Goal: Task Accomplishment & Management: Complete application form

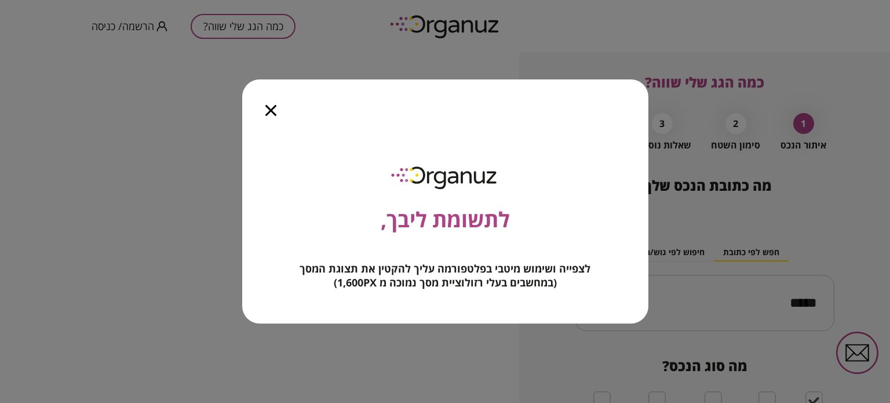
click at [275, 112] on icon "button" at bounding box center [270, 110] width 11 height 11
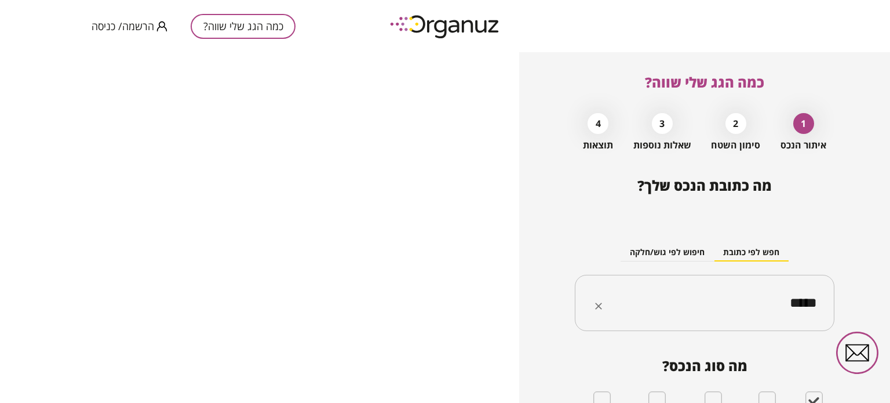
click at [772, 322] on div "***** ​" at bounding box center [705, 303] width 260 height 57
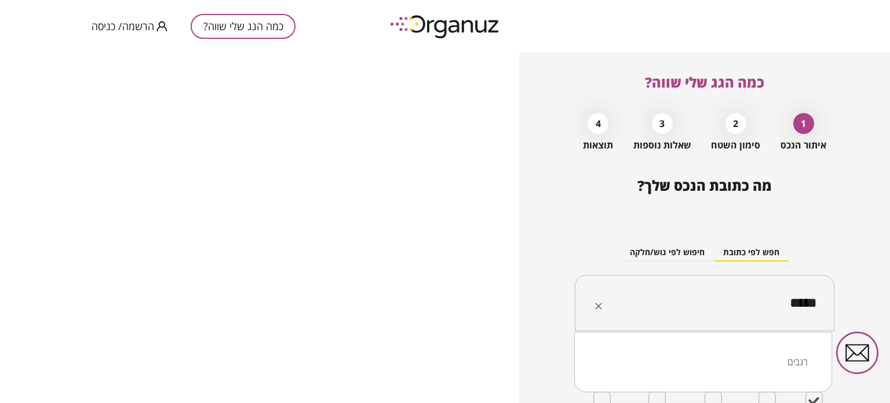
click at [770, 305] on input "*****" at bounding box center [708, 303] width 223 height 29
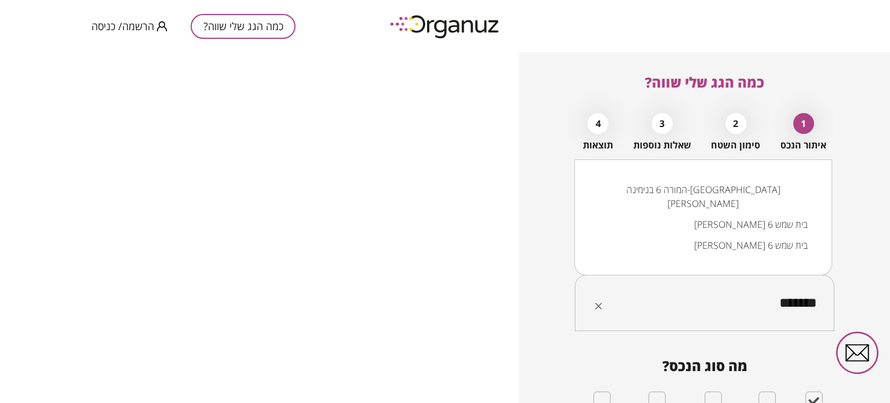
click at [766, 203] on li "המורה 6 בנימינה-[GEOGRAPHIC_DATA][PERSON_NAME]" at bounding box center [703, 196] width 228 height 35
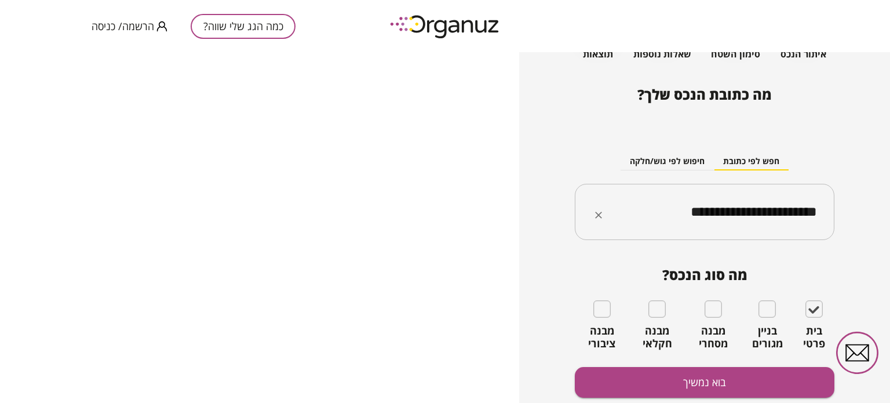
scroll to position [125, 0]
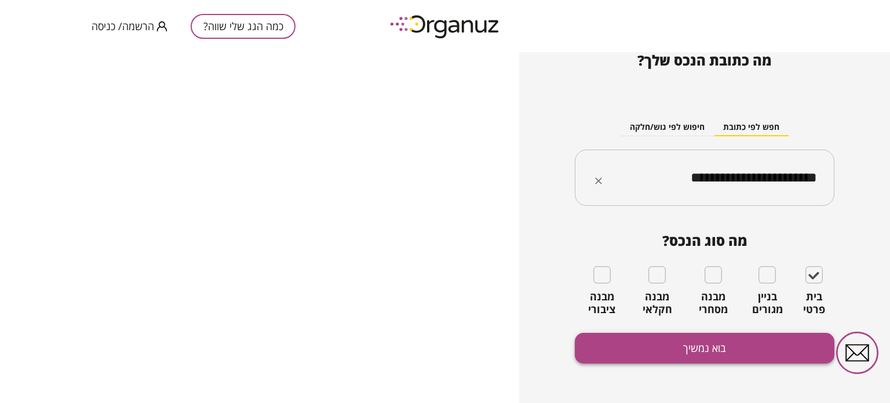
type input "**********"
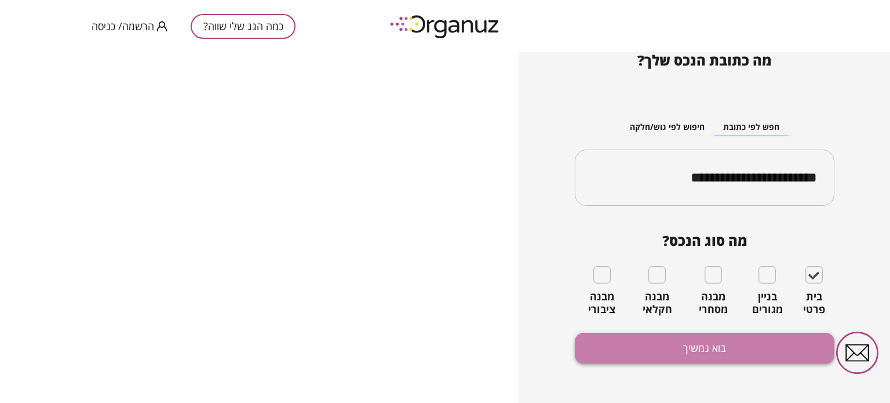
click at [705, 349] on button "בוא נמשיך" at bounding box center [705, 348] width 260 height 31
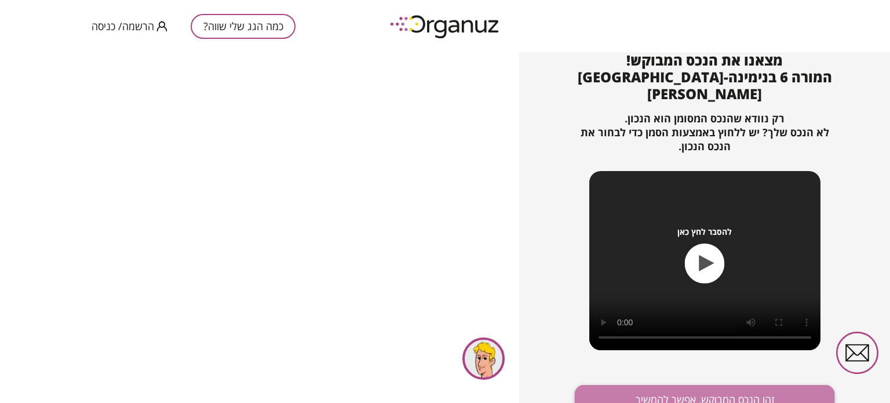
click at [701, 387] on button "זהו הנכס המבוקש, אפשר להמשיך" at bounding box center [705, 400] width 260 height 31
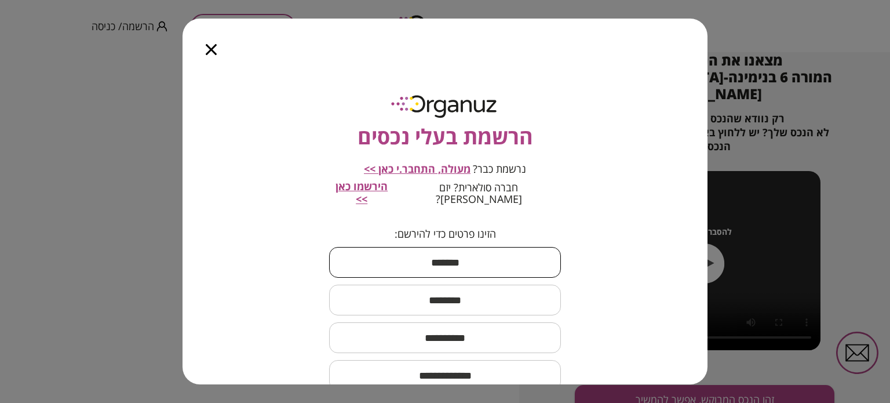
click at [519, 267] on input "text" at bounding box center [445, 262] width 232 height 34
click at [484, 250] on input "text" at bounding box center [445, 262] width 232 height 34
type input "****"
click at [467, 283] on input "text" at bounding box center [445, 300] width 232 height 34
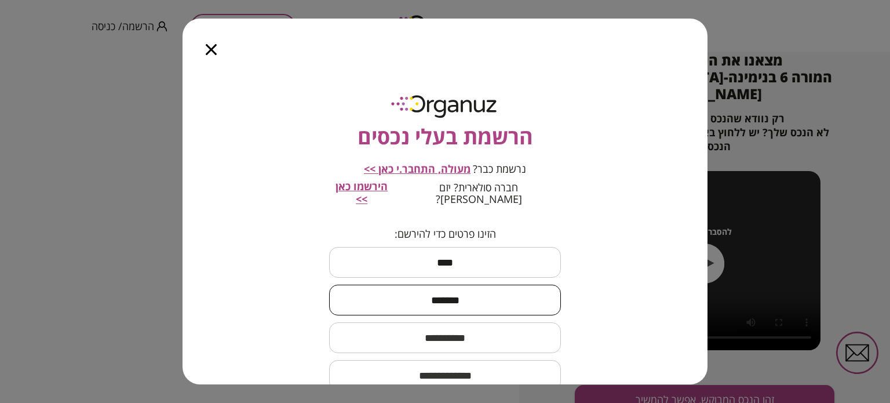
type input "*******"
click at [430, 333] on input "text" at bounding box center [445, 337] width 232 height 34
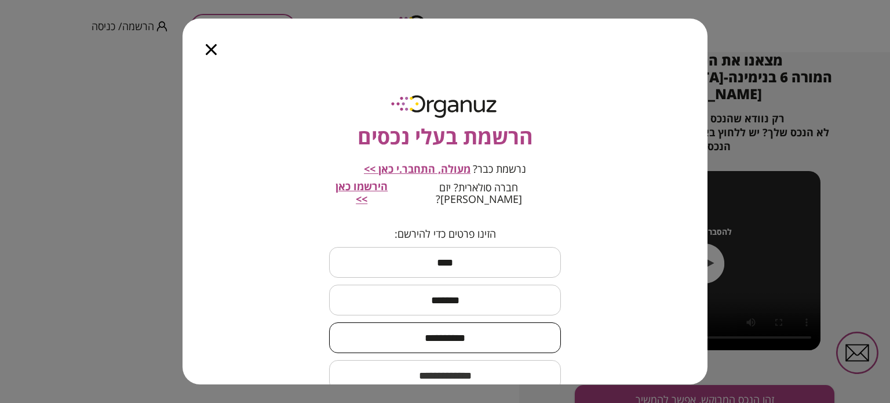
type input "**********"
click at [426, 363] on input "email" at bounding box center [445, 375] width 232 height 34
click at [427, 370] on input "email" at bounding box center [445, 375] width 232 height 34
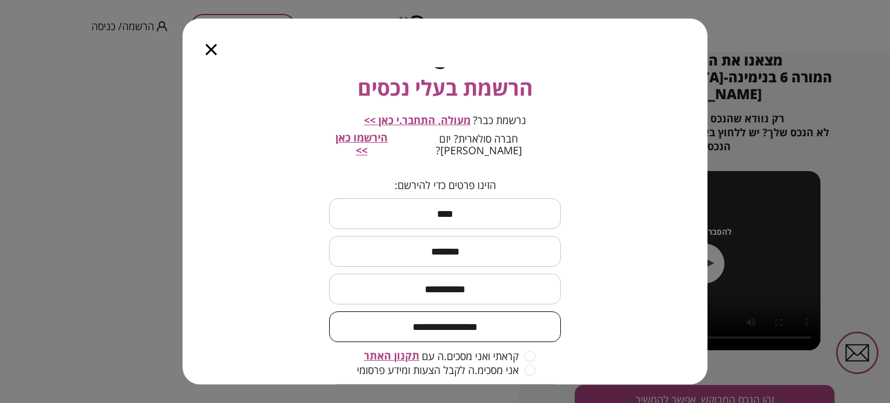
scroll to position [97, 0]
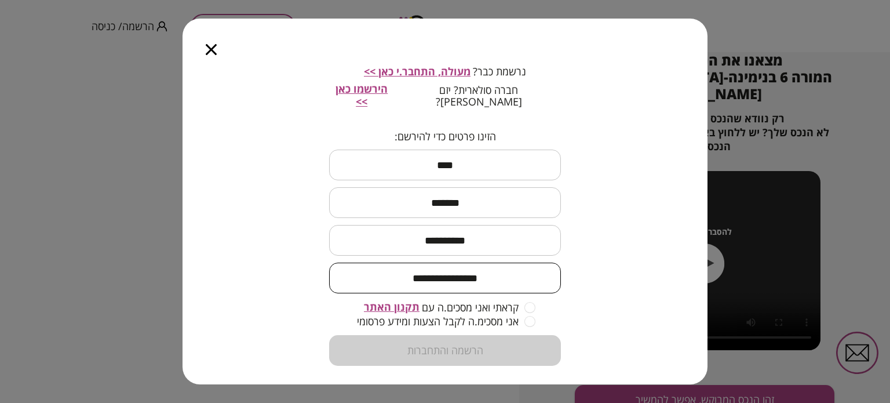
type input "**********"
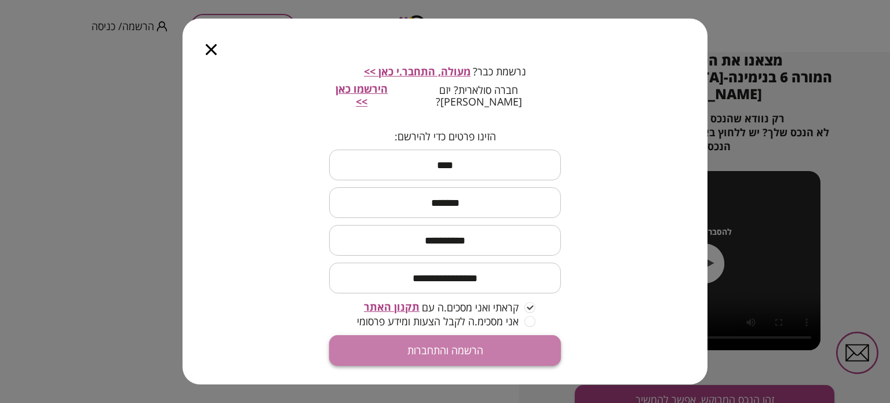
click at [492, 348] on button "הרשמה והתחברות" at bounding box center [445, 350] width 232 height 31
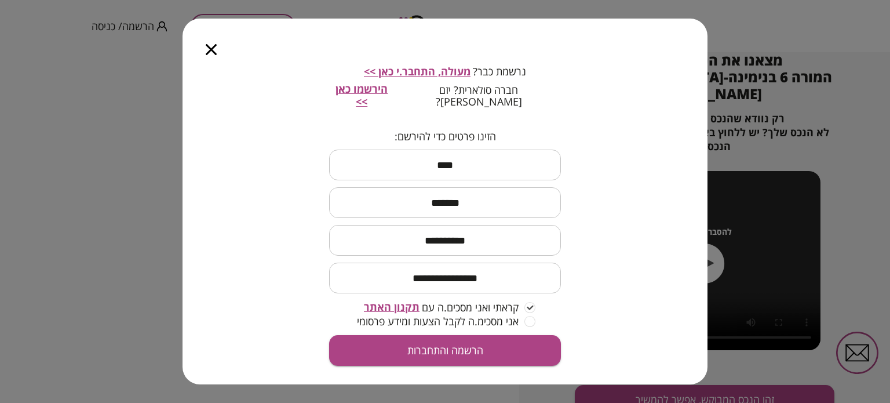
click at [398, 70] on span "מעולה, התחבר.י כאן >>" at bounding box center [417, 71] width 107 height 14
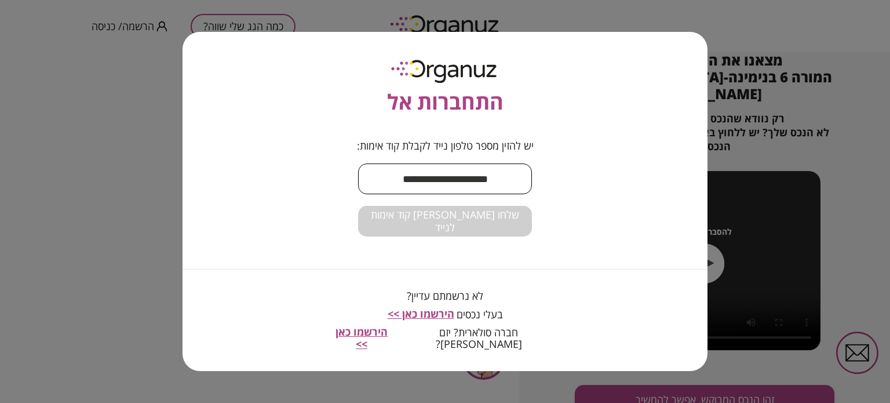
click at [439, 183] on input "text" at bounding box center [445, 179] width 174 height 34
type input "*"
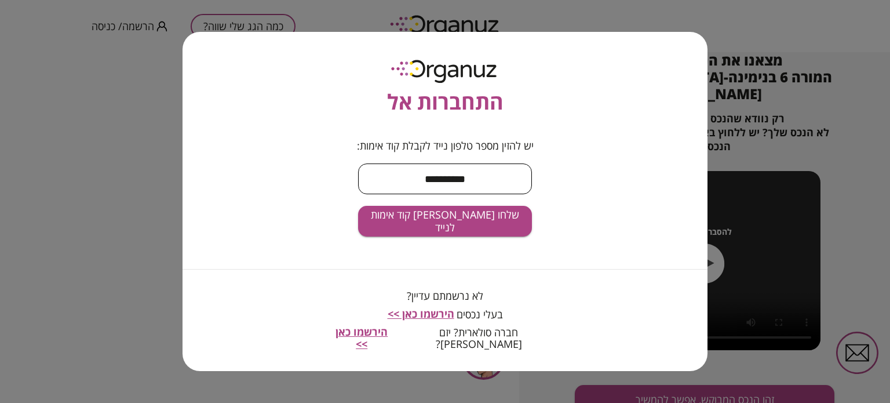
type input "**********"
click at [358, 206] on button "שלחו לי קוד אימות לנייד" at bounding box center [445, 221] width 174 height 31
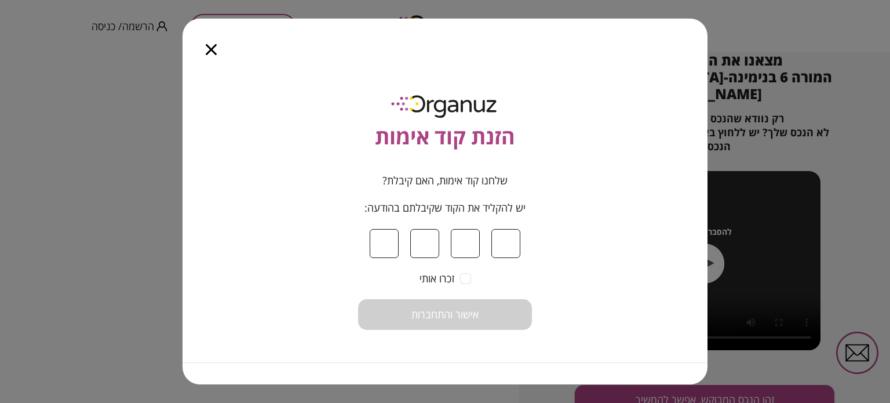
type input "*"
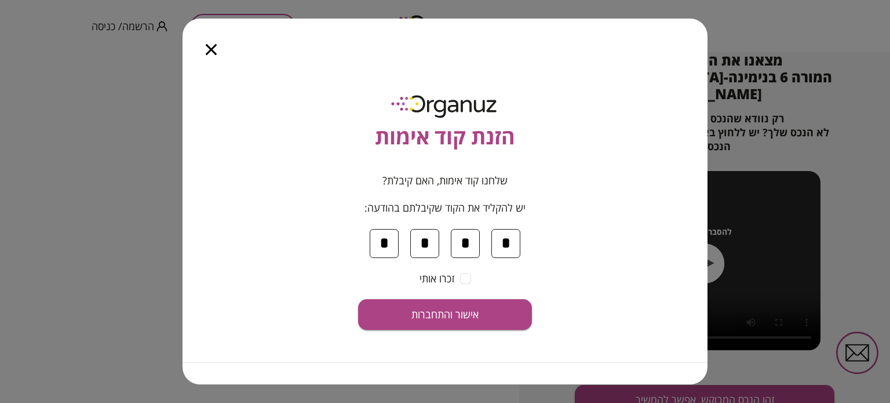
type input "*"
click at [461, 314] on span "אישור והתחברות" at bounding box center [444, 314] width 67 height 13
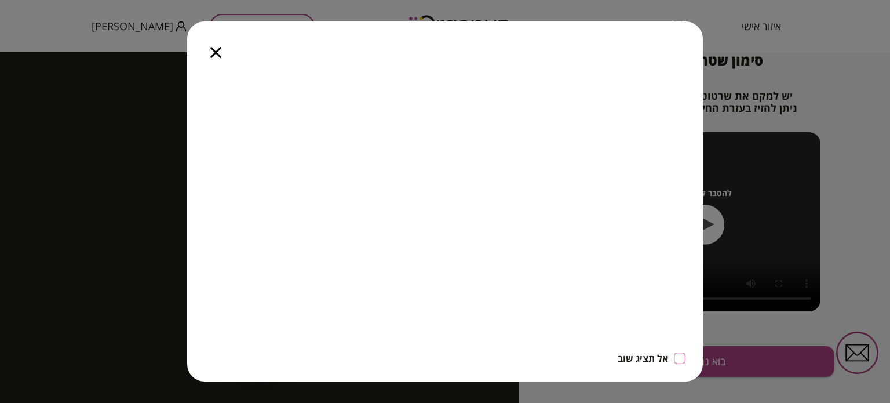
click at [215, 54] on icon "button" at bounding box center [215, 52] width 11 height 11
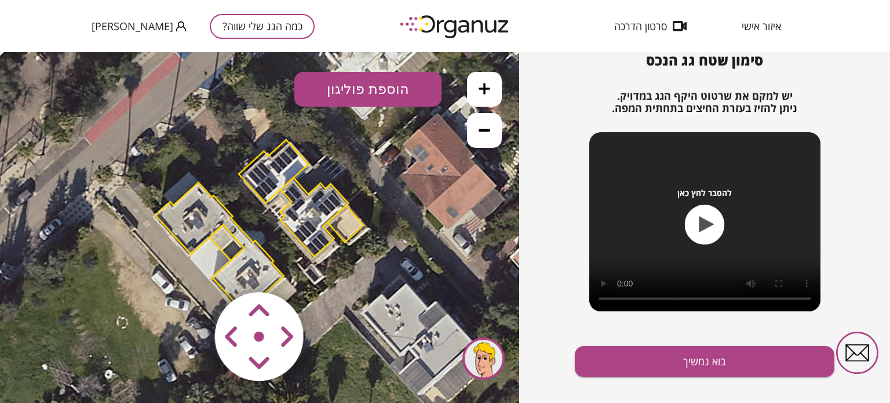
click at [204, 219] on polygon at bounding box center [219, 249] width 128 height 133
click at [262, 177] on polygon at bounding box center [274, 171] width 70 height 63
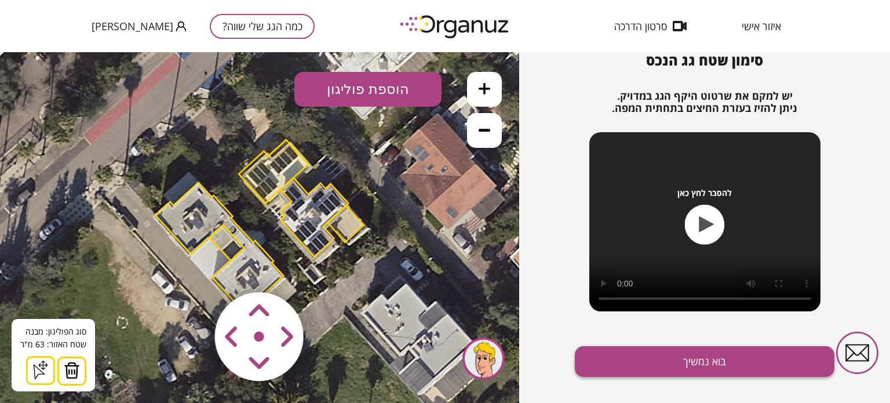
click at [755, 359] on button "בוא נמשיך" at bounding box center [705, 361] width 260 height 31
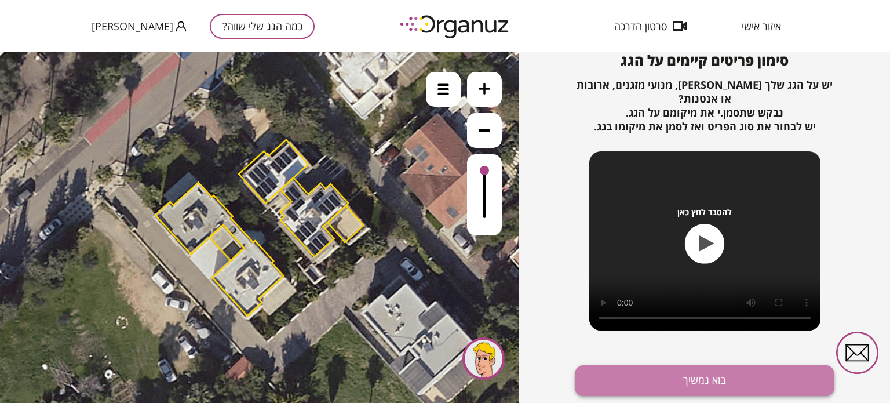
click at [777, 375] on button "בוא נמשיך" at bounding box center [705, 380] width 260 height 31
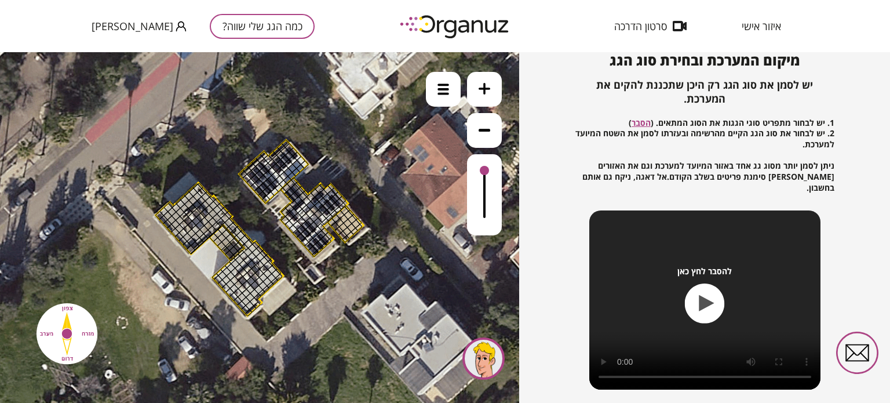
drag, startPoint x: 195, startPoint y: 196, endPoint x: 185, endPoint y: 205, distance: 13.5
drag, startPoint x: 187, startPoint y: 196, endPoint x: 183, endPoint y: 212, distance: 16.0
click at [206, 218] on div at bounding box center [208, 217] width 9 height 9
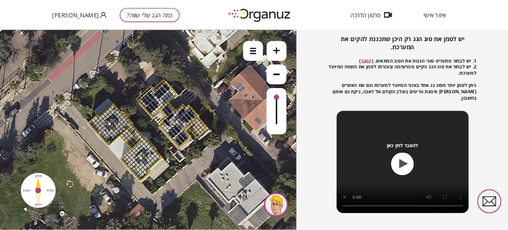
scroll to position [167, 0]
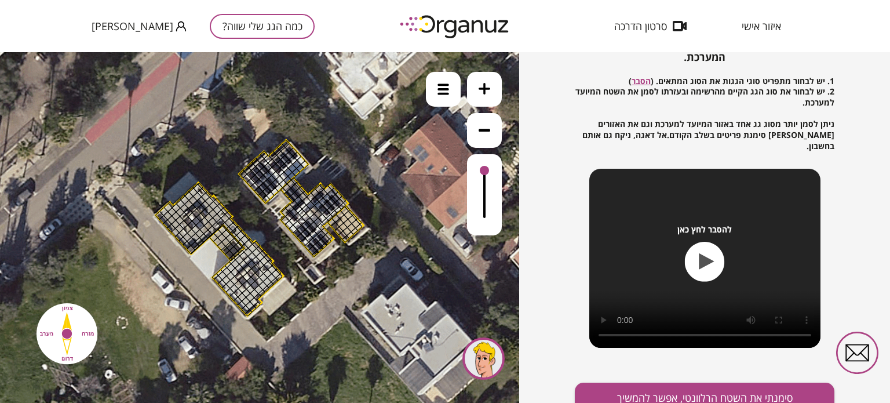
drag, startPoint x: 178, startPoint y: 210, endPoint x: 195, endPoint y: 214, distance: 17.2
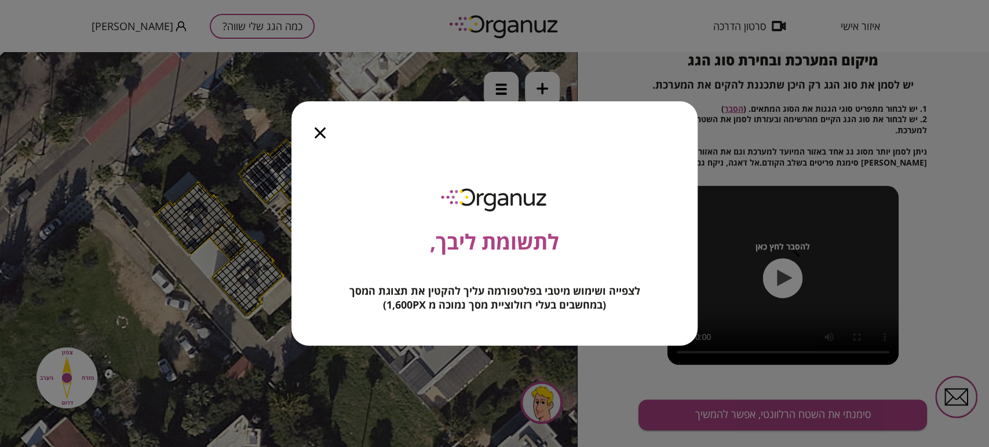
scroll to position [125, 0]
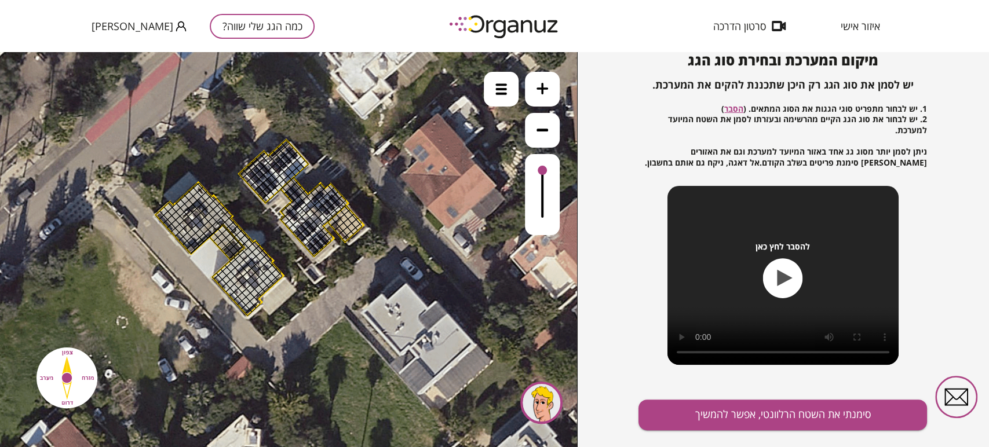
drag, startPoint x: 205, startPoint y: 202, endPoint x: 199, endPoint y: 232, distance: 30.6
drag, startPoint x: 190, startPoint y: 229, endPoint x: 177, endPoint y: 228, distance: 12.8
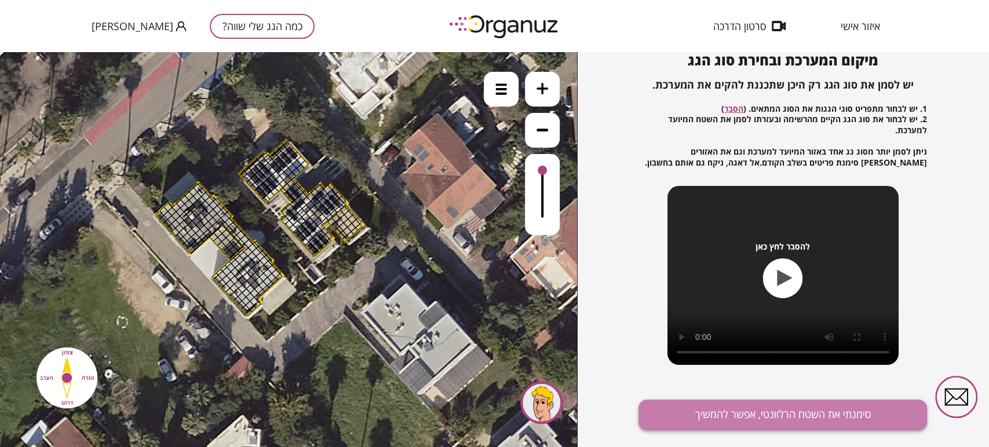
click at [873, 402] on button "סימנתי את השטח הרלוונטי, אפשר להמשיך" at bounding box center [783, 415] width 289 height 31
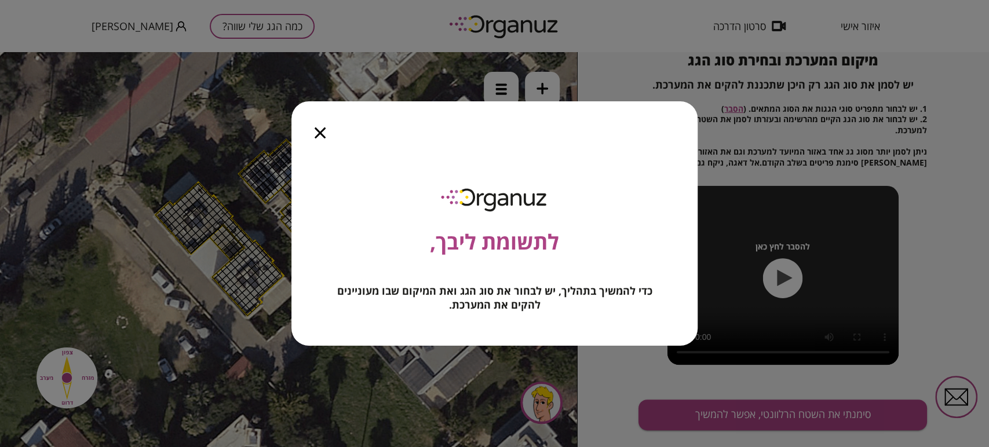
click at [317, 128] on icon "button" at bounding box center [320, 132] width 11 height 11
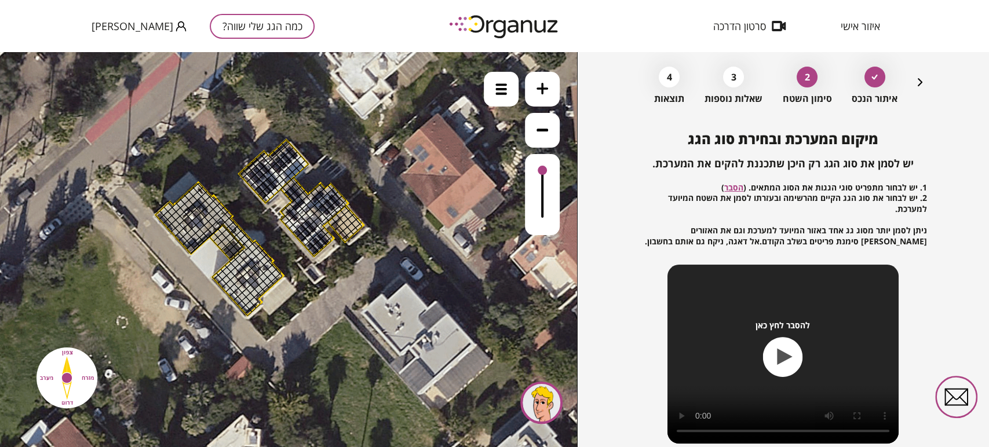
scroll to position [0, 0]
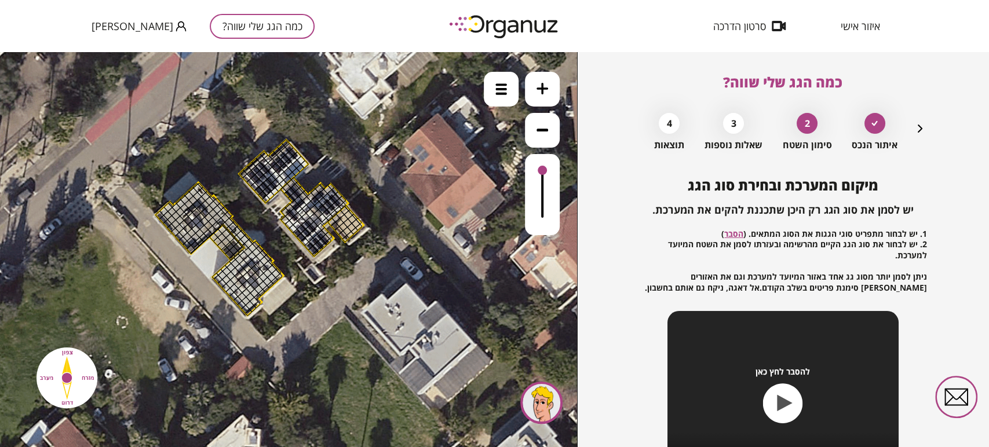
drag, startPoint x: 195, startPoint y: 190, endPoint x: 209, endPoint y: 224, distance: 37.1
click at [209, 223] on div at bounding box center [212, 221] width 9 height 9
click at [209, 221] on div at bounding box center [212, 221] width 9 height 9
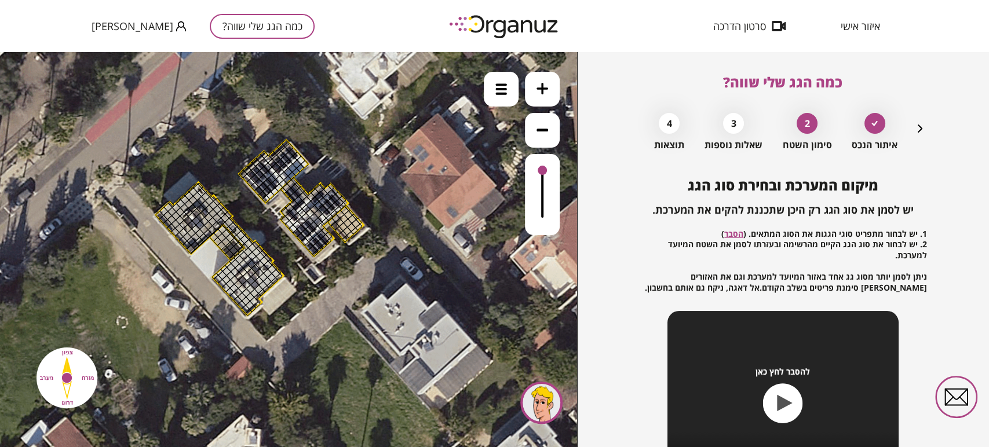
click at [209, 221] on div at bounding box center [212, 221] width 9 height 9
click at [542, 402] on div at bounding box center [541, 403] width 42 height 42
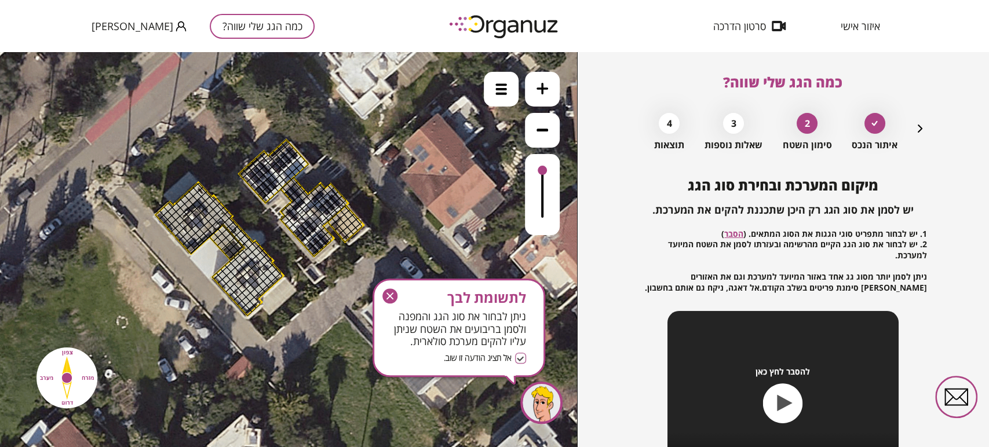
click at [395, 296] on icon "button" at bounding box center [389, 296] width 15 height 15
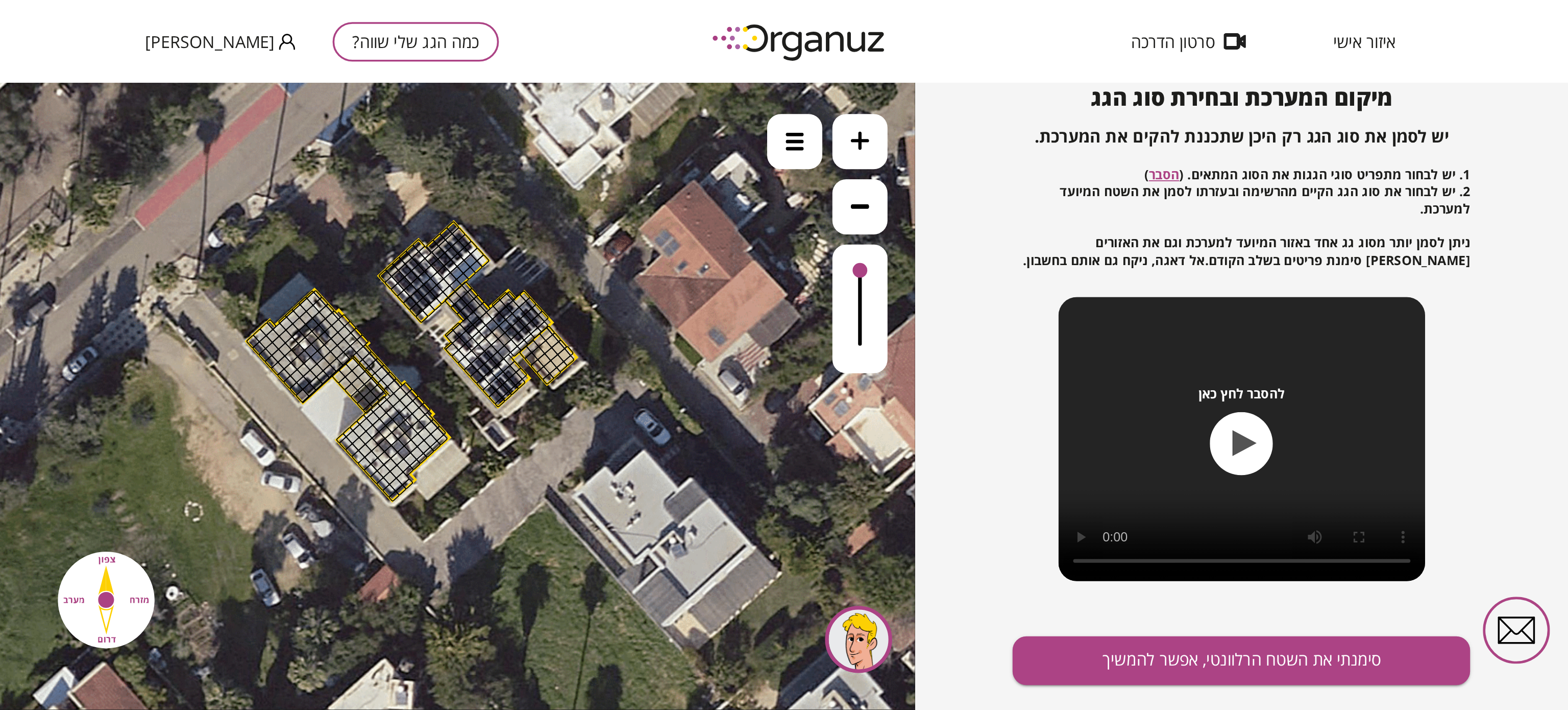
scroll to position [110, 0]
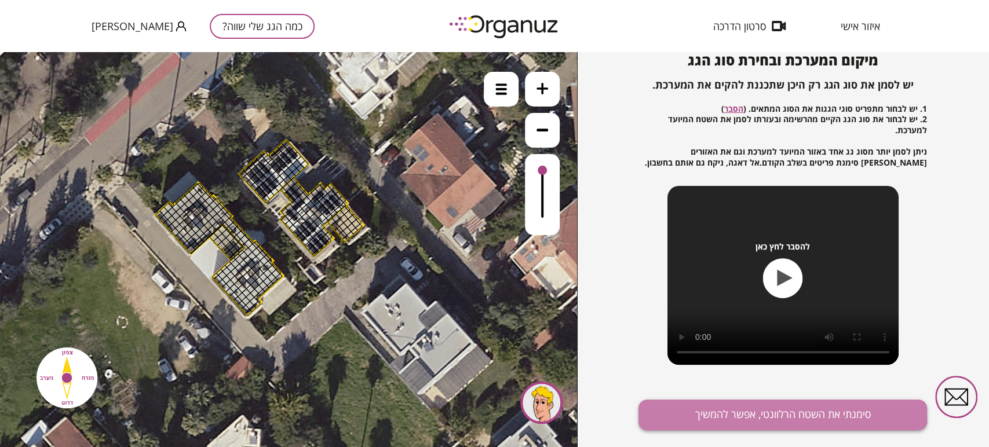
click at [770, 402] on button "סימנתי את השטח הרלוונטי, אפשר להמשיך" at bounding box center [783, 415] width 289 height 31
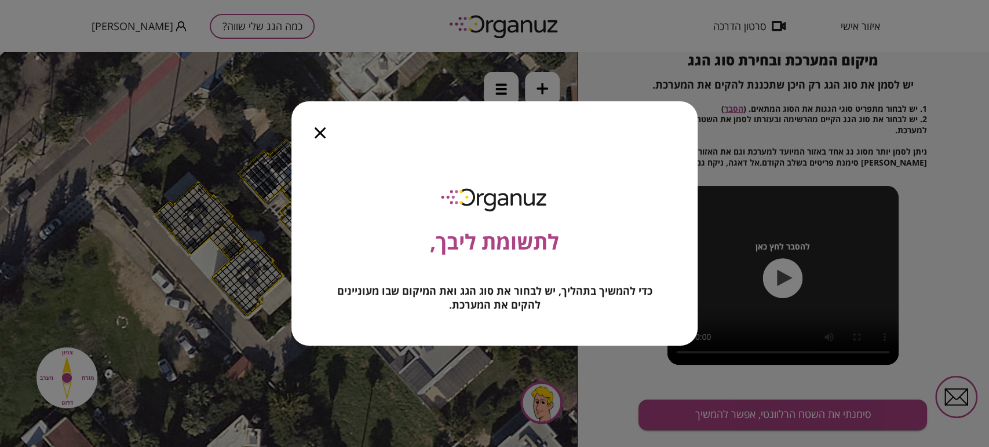
click at [322, 132] on icon "button" at bounding box center [320, 132] width 11 height 11
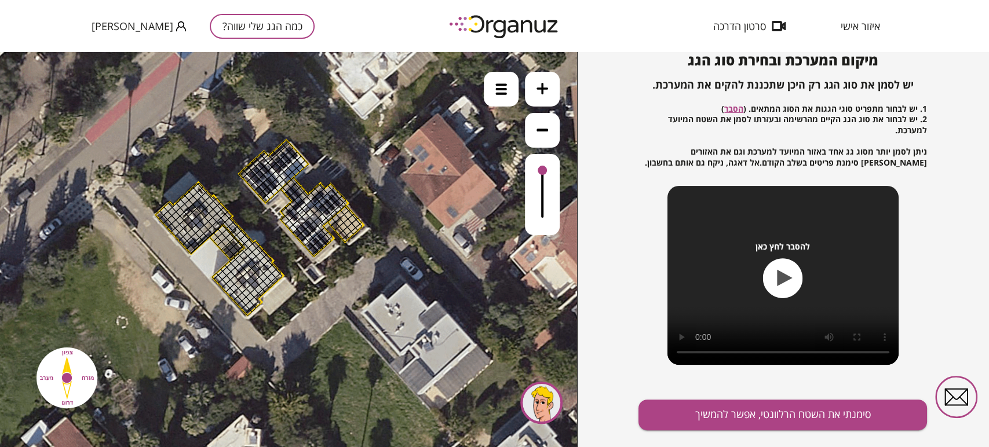
scroll to position [0, 0]
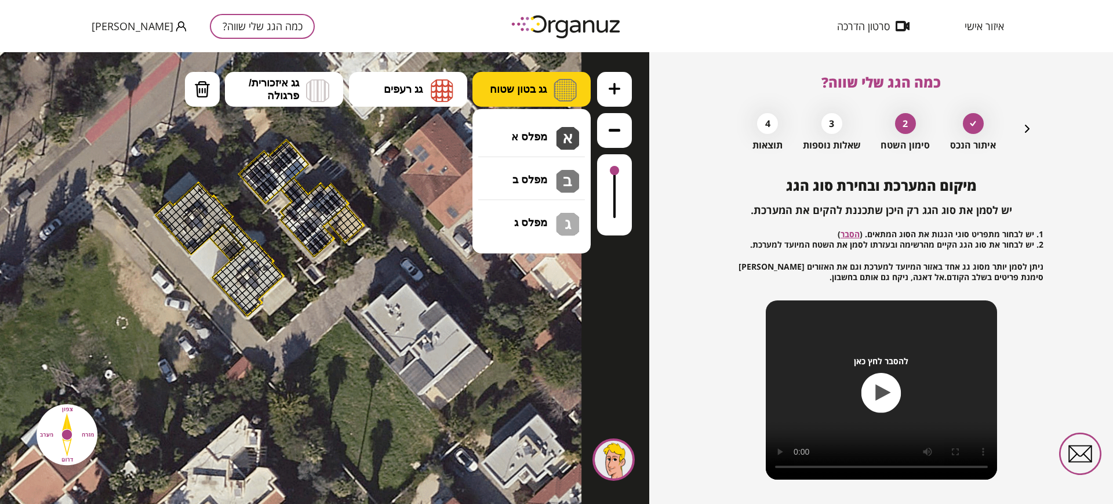
click at [557, 88] on img at bounding box center [564, 90] width 23 height 23
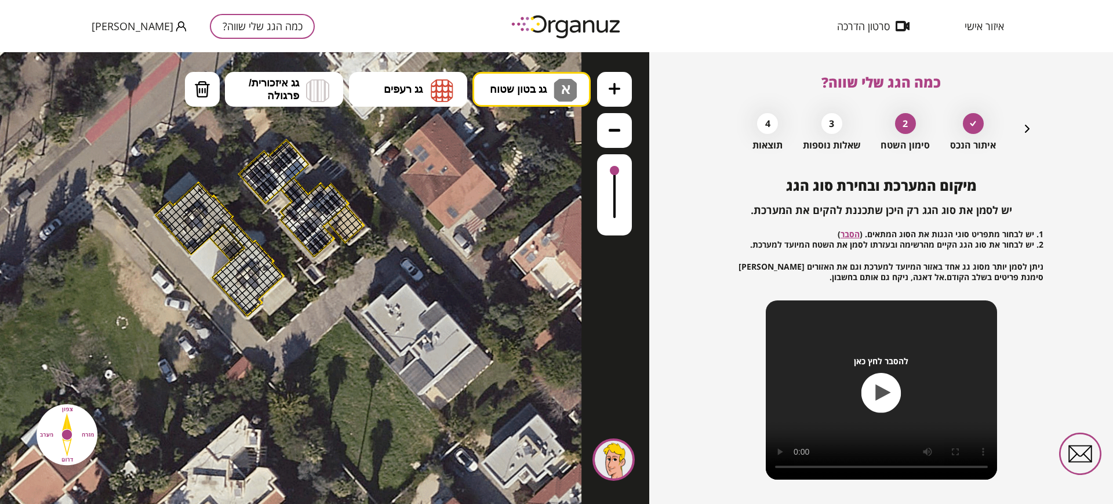
click at [541, 144] on div ".st0 { fill: #FFFFFF; } 0" at bounding box center [324, 277] width 649 height 451
drag, startPoint x: 193, startPoint y: 192, endPoint x: 165, endPoint y: 215, distance: 36.3
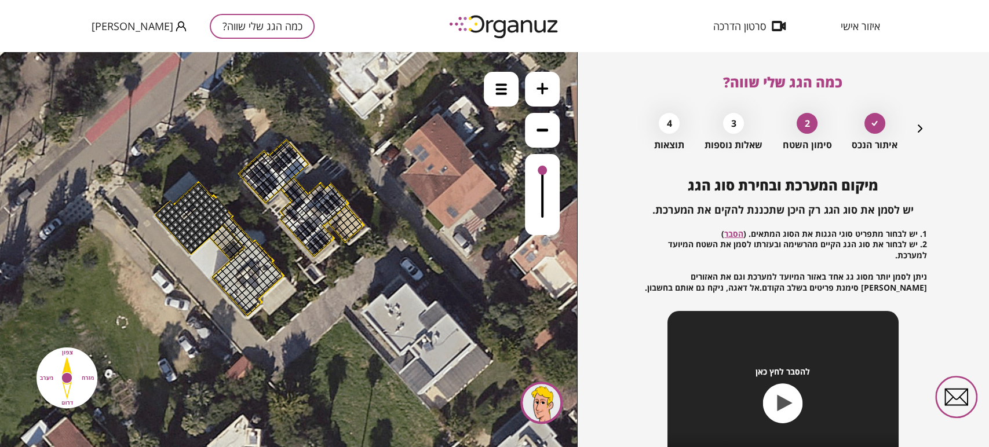
drag, startPoint x: 200, startPoint y: 190, endPoint x: 196, endPoint y: 240, distance: 50.0
click at [540, 90] on icon at bounding box center [543, 89] width 12 height 12
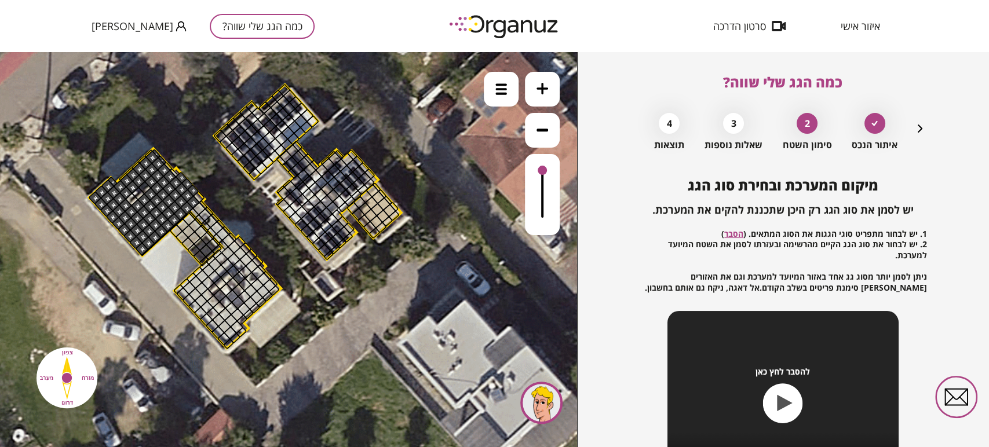
click at [540, 90] on icon at bounding box center [543, 89] width 12 height 12
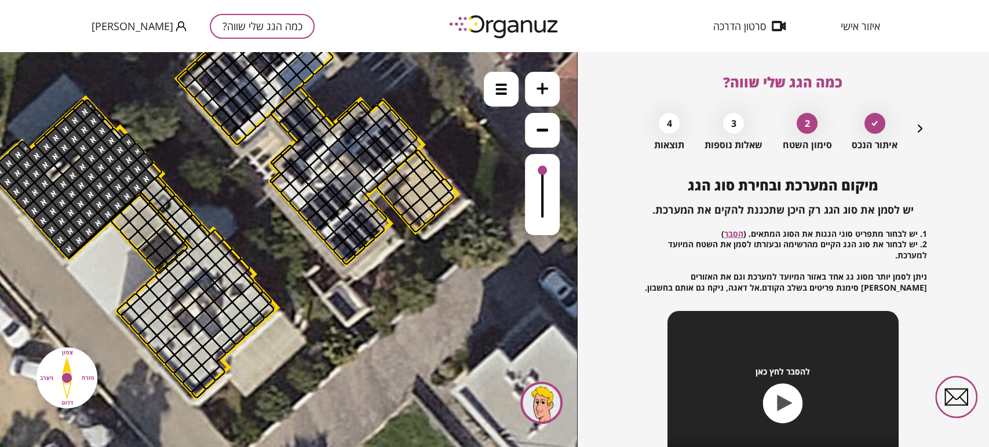
drag, startPoint x: 82, startPoint y: 165, endPoint x: 66, endPoint y: 180, distance: 22.1
click at [66, 180] on div at bounding box center [71, 175] width 20 height 20
click at [62, 182] on div at bounding box center [62, 184] width 20 height 20
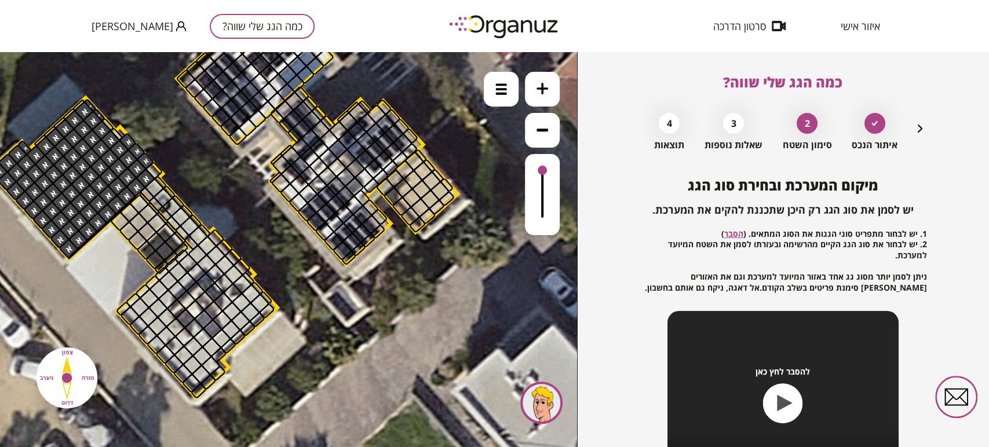
drag, startPoint x: 57, startPoint y: 170, endPoint x: 89, endPoint y: 170, distance: 32.5
click at [151, 170] on div at bounding box center [154, 170] width 19 height 19
click at [549, 96] on button at bounding box center [542, 89] width 35 height 35
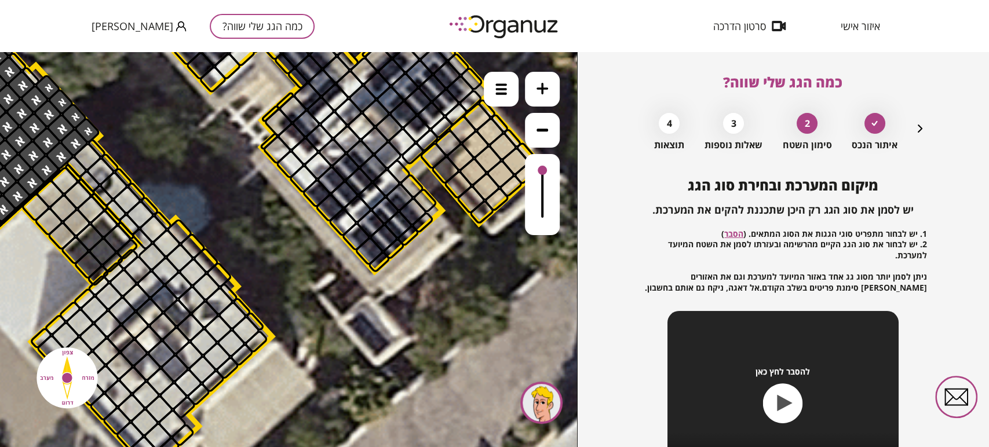
click at [549, 96] on button at bounding box center [542, 89] width 35 height 35
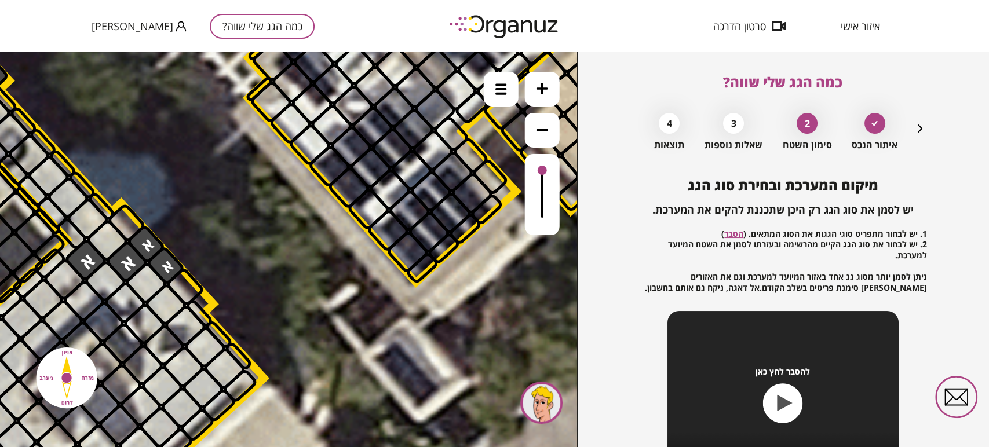
drag, startPoint x: 81, startPoint y: 250, endPoint x: 222, endPoint y: 252, distance: 141.4
click at [222, 252] on div ".st0 { fill: #FFFFFF; }" at bounding box center [144, 142] width 3216 height 3216
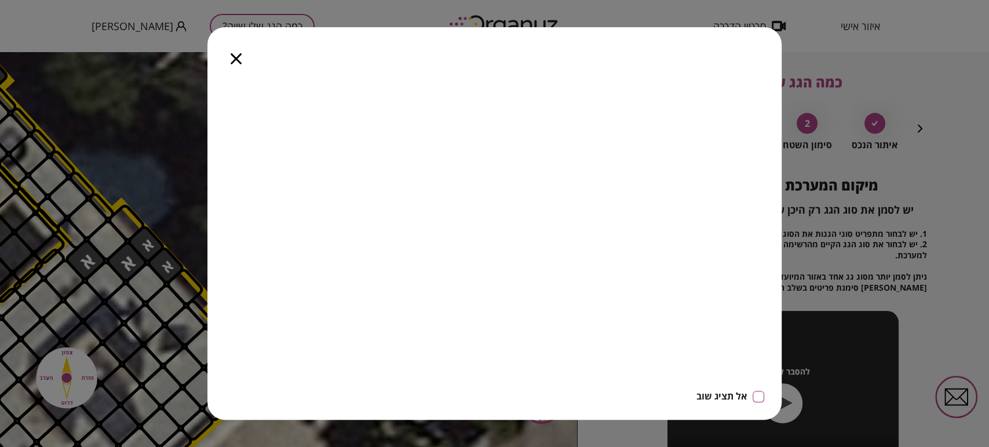
click at [236, 59] on icon "button" at bounding box center [236, 58] width 11 height 11
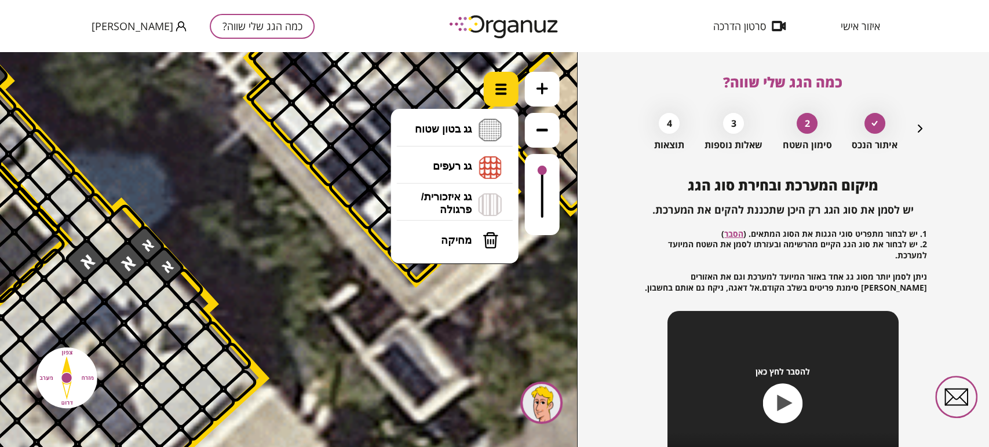
click at [509, 94] on div at bounding box center [501, 89] width 35 height 35
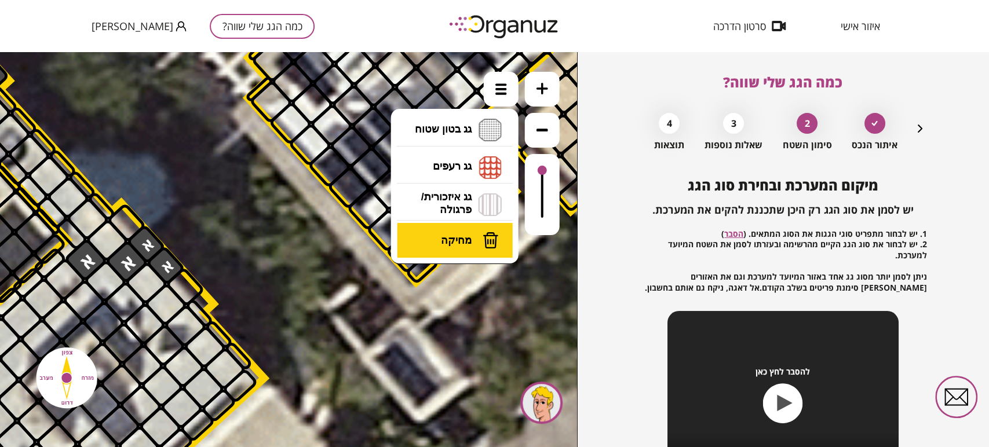
click at [465, 243] on span "מחיקה" at bounding box center [456, 240] width 31 height 13
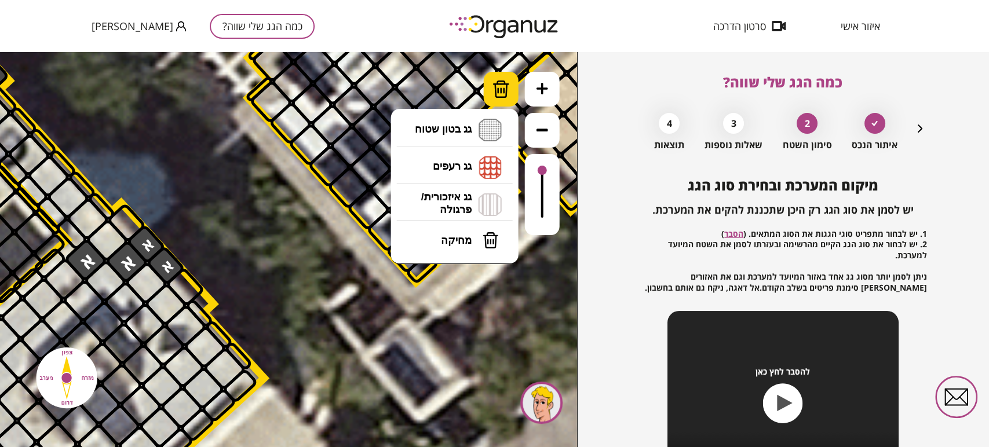
click at [505, 94] on img at bounding box center [501, 89] width 17 height 17
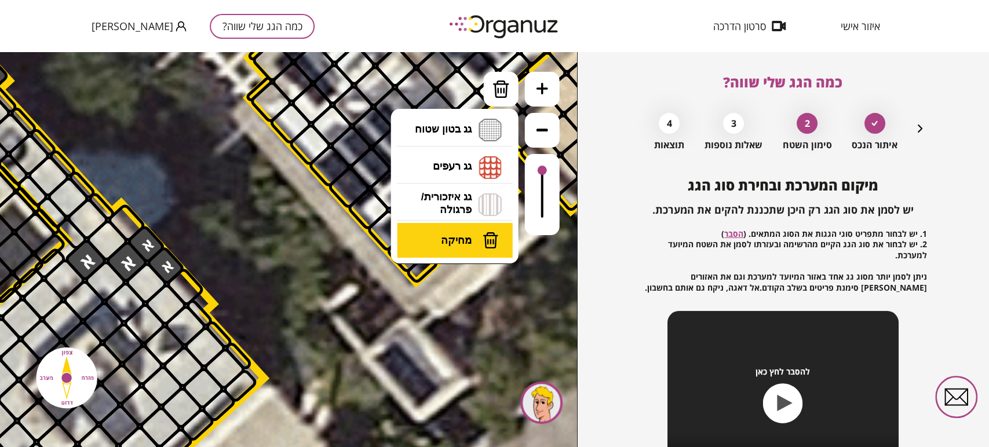
click at [464, 245] on span "מחיקה" at bounding box center [456, 240] width 31 height 13
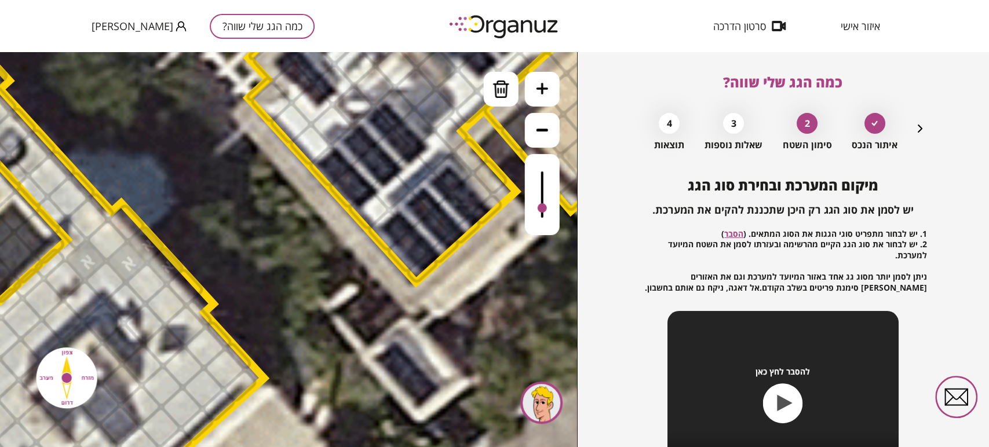
drag, startPoint x: 545, startPoint y: 171, endPoint x: 542, endPoint y: 209, distance: 38.3
click at [542, 209] on div at bounding box center [542, 207] width 9 height 9
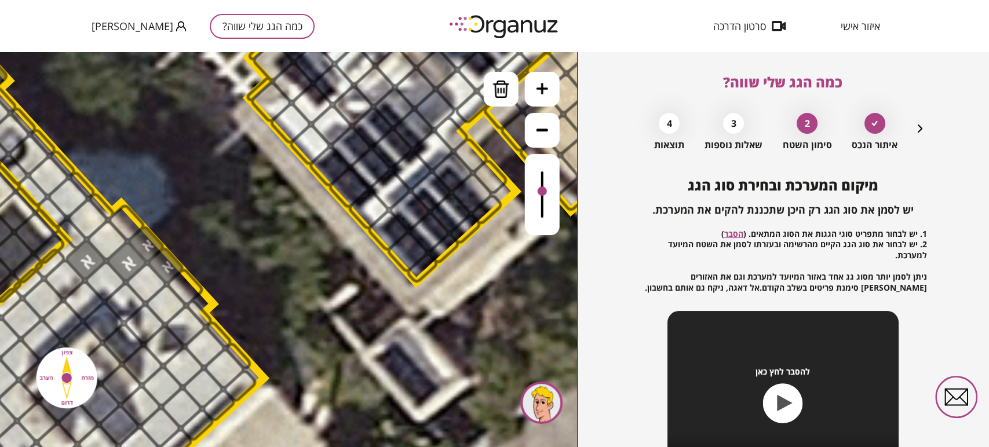
drag, startPoint x: 542, startPoint y: 209, endPoint x: 547, endPoint y: 192, distance: 17.4
click at [547, 192] on div at bounding box center [542, 194] width 35 height 81
click at [165, 269] on div at bounding box center [165, 265] width 41 height 41
click at [144, 248] on div at bounding box center [146, 244] width 41 height 41
click at [130, 263] on div at bounding box center [126, 261] width 45 height 45
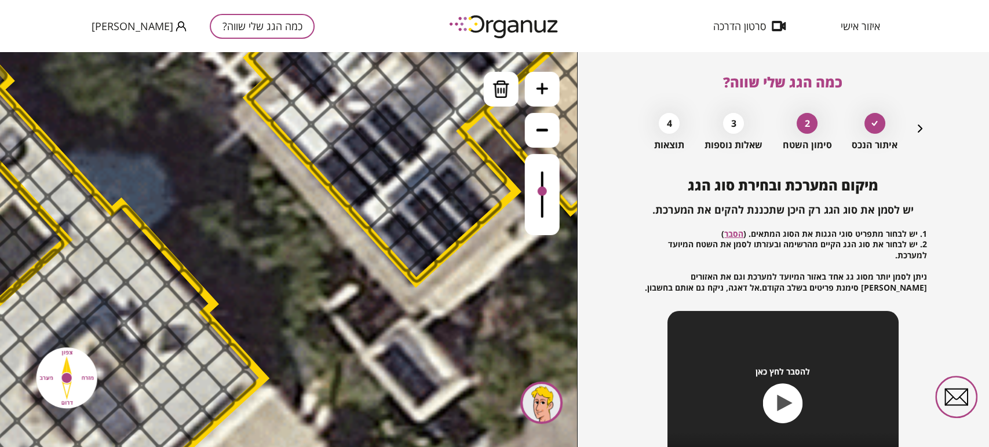
click at [79, 267] on div at bounding box center [86, 260] width 45 height 45
drag, startPoint x: 356, startPoint y: 280, endPoint x: 358, endPoint y: 274, distance: 6.2
click at [357, 278] on icon at bounding box center [144, 142] width 3216 height 3216
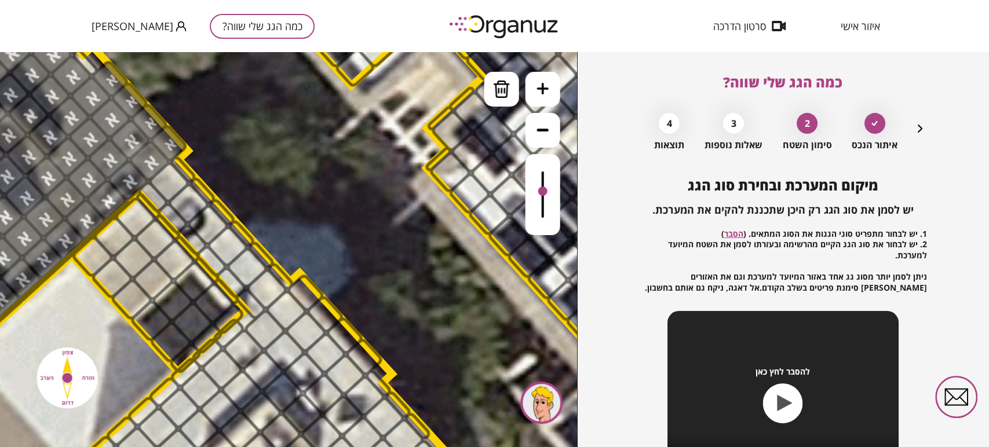
drag, startPoint x: 291, startPoint y: 276, endPoint x: 469, endPoint y: 348, distance: 191.6
click at [469, 348] on icon at bounding box center [322, 212] width 3216 height 3216
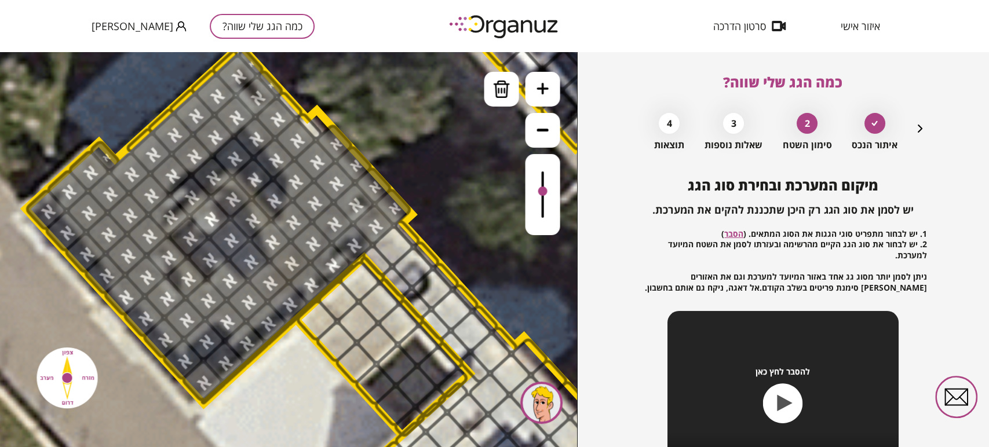
drag, startPoint x: 287, startPoint y: 190, endPoint x: 493, endPoint y: 238, distance: 211.3
click at [493, 238] on icon at bounding box center [546, 276] width 3216 height 3216
drag, startPoint x: 213, startPoint y: 139, endPoint x: 190, endPoint y: 151, distance: 25.9
click at [212, 139] on div at bounding box center [213, 135] width 45 height 45
drag, startPoint x: 184, startPoint y: 156, endPoint x: 180, endPoint y: 161, distance: 6.6
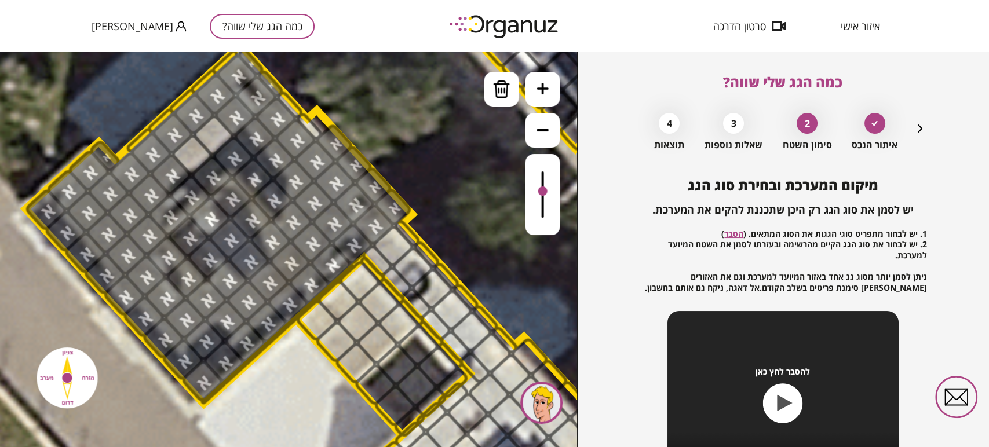
click at [183, 156] on div at bounding box center [191, 155] width 45 height 45
click at [163, 173] on div at bounding box center [170, 174] width 45 height 45
click at [150, 187] on div at bounding box center [149, 194] width 45 height 45
click at [157, 212] on div at bounding box center [168, 215] width 45 height 45
click at [191, 200] on div at bounding box center [189, 195] width 45 height 45
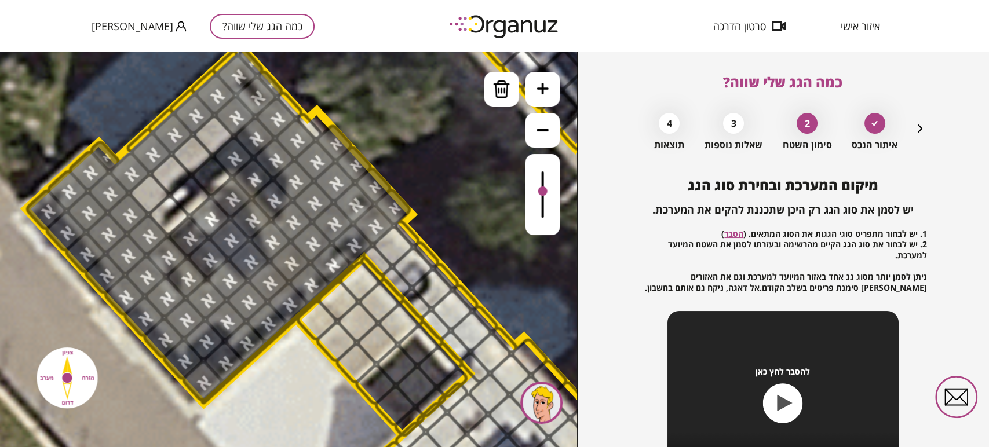
click at [208, 177] on div at bounding box center [211, 176] width 45 height 45
click at [238, 156] on div at bounding box center [232, 156] width 45 height 45
click at [246, 179] on div at bounding box center [252, 178] width 45 height 45
click at [226, 190] on div at bounding box center [231, 197] width 45 height 45
click at [213, 216] on div at bounding box center [209, 217] width 45 height 45
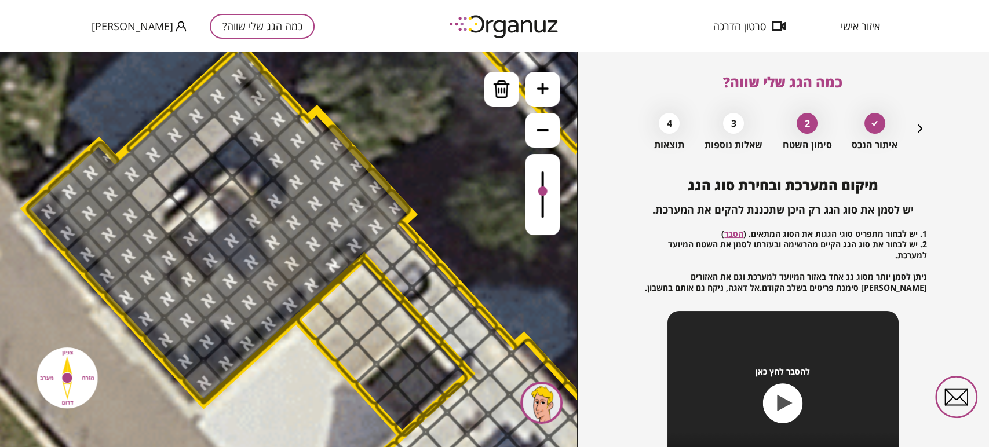
click at [190, 231] on div at bounding box center [188, 236] width 45 height 45
click at [201, 256] on div at bounding box center [207, 258] width 45 height 45
click at [225, 245] on div at bounding box center [229, 238] width 45 height 45
click at [254, 216] on div at bounding box center [250, 218] width 45 height 45
click at [269, 201] on div at bounding box center [271, 199] width 45 height 45
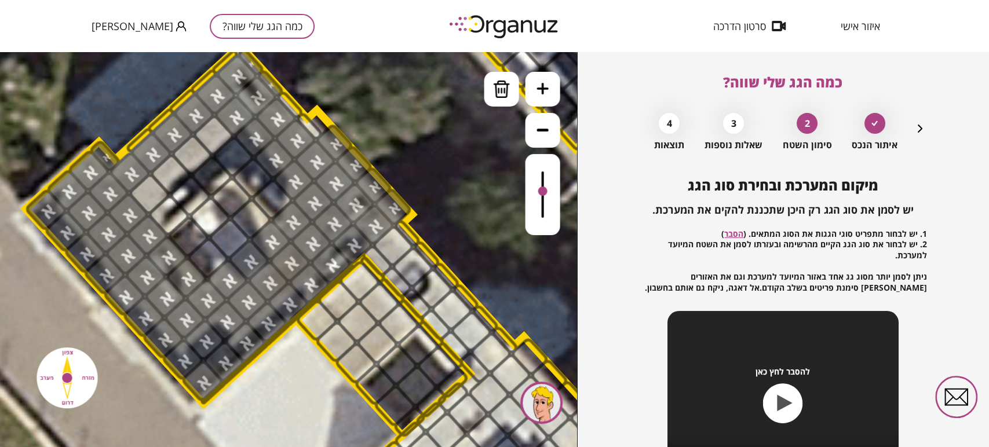
click at [289, 226] on div at bounding box center [291, 221] width 45 height 45
click at [267, 237] on div at bounding box center [269, 240] width 45 height 45
click at [248, 263] on div at bounding box center [248, 260] width 45 height 45
click at [230, 275] on div at bounding box center [227, 279] width 45 height 45
click at [219, 129] on div at bounding box center [213, 135] width 45 height 45
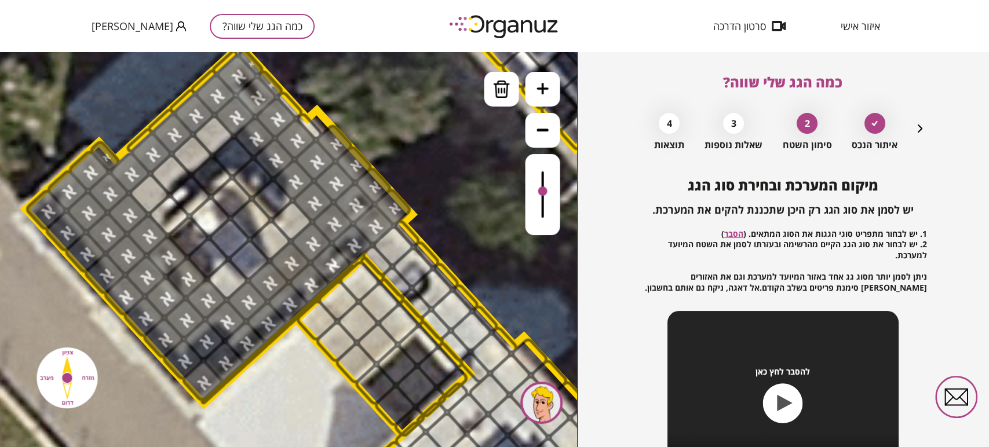
click at [215, 137] on div at bounding box center [213, 135] width 45 height 45
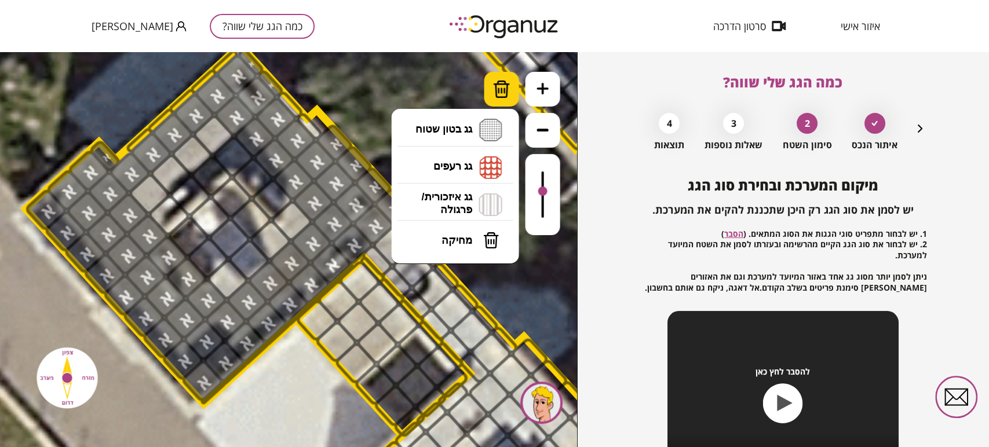
click at [497, 90] on img at bounding box center [501, 89] width 17 height 17
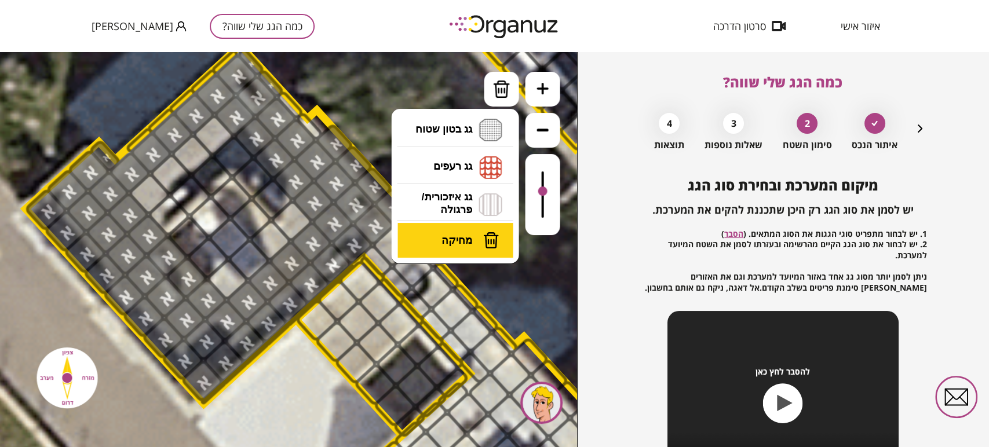
click at [454, 240] on span "מחיקה" at bounding box center [456, 240] width 31 height 13
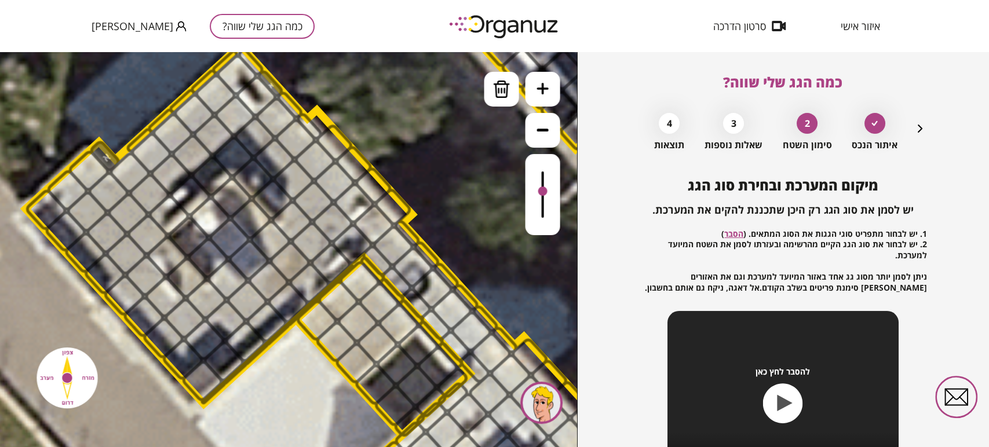
drag, startPoint x: 234, startPoint y: 76, endPoint x: 250, endPoint y: 138, distance: 63.5
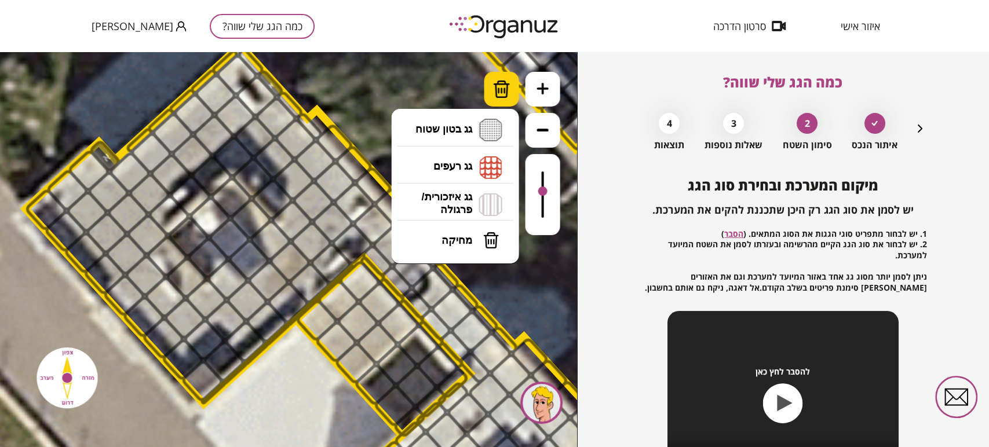
click at [497, 87] on img at bounding box center [501, 89] width 17 height 17
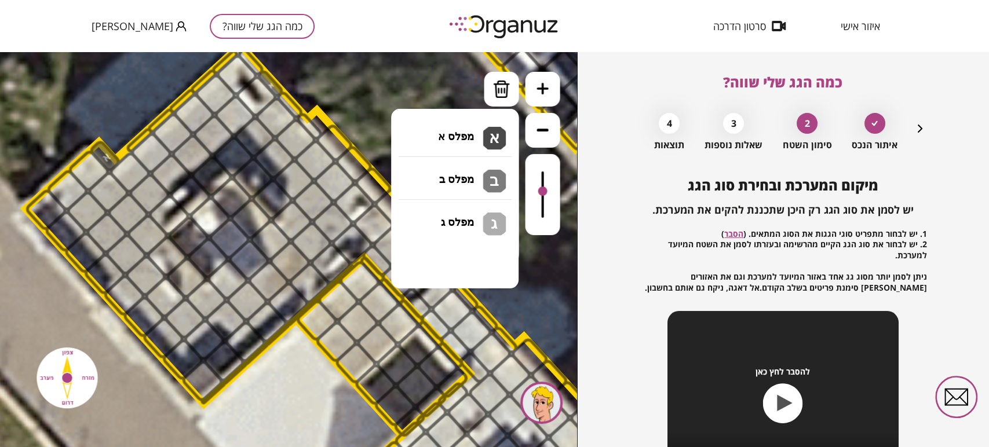
click at [476, 134] on li "גג בטון שטוח מפלס א א מפלס ב ב מפלס ג ג" at bounding box center [455, 130] width 122 height 37
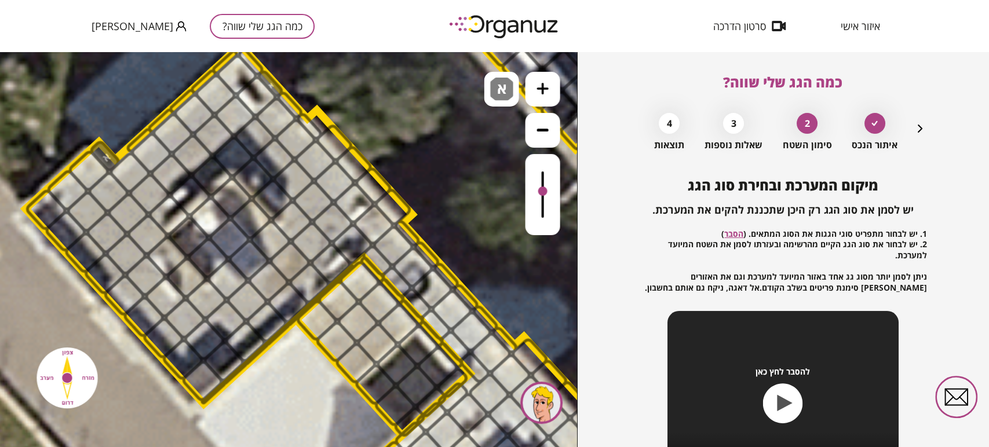
click at [476, 134] on div ".st0 { fill: #FFFFFF; } 10" at bounding box center [288, 249] width 577 height 395
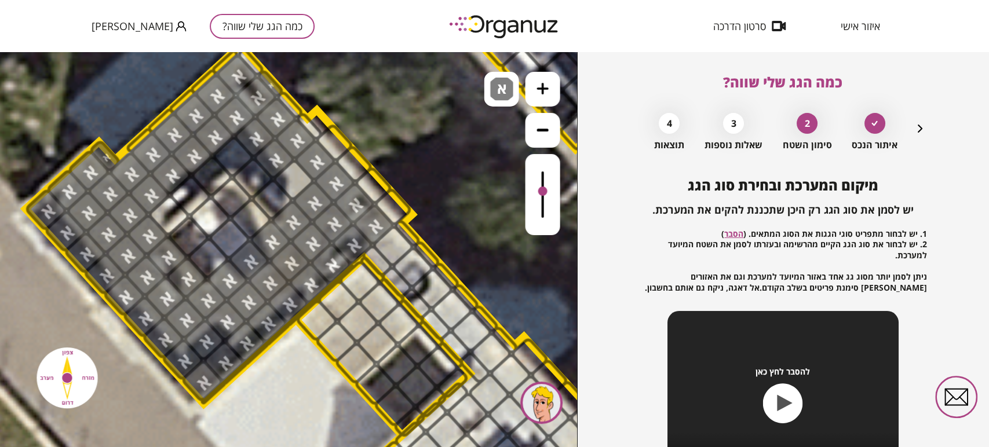
drag, startPoint x: 235, startPoint y: 72, endPoint x: 219, endPoint y: 140, distance: 69.0
drag, startPoint x: 329, startPoint y: 139, endPoint x: 380, endPoint y: 202, distance: 81.2
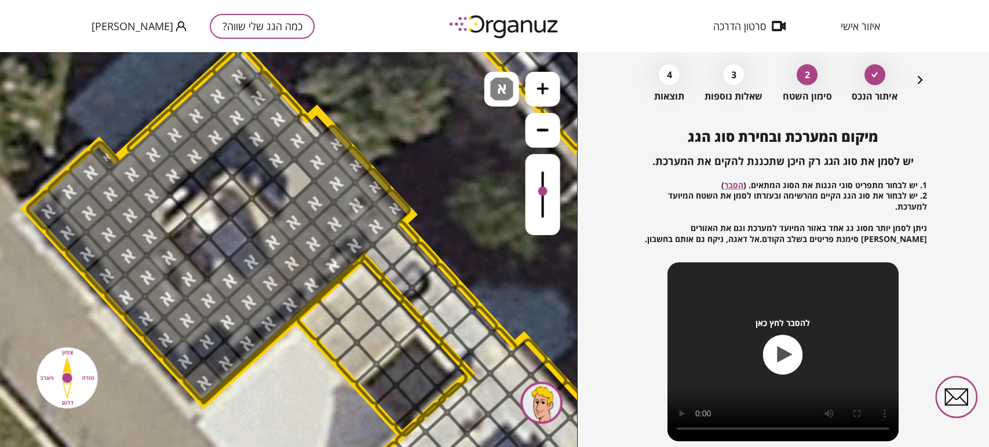
scroll to position [125, 0]
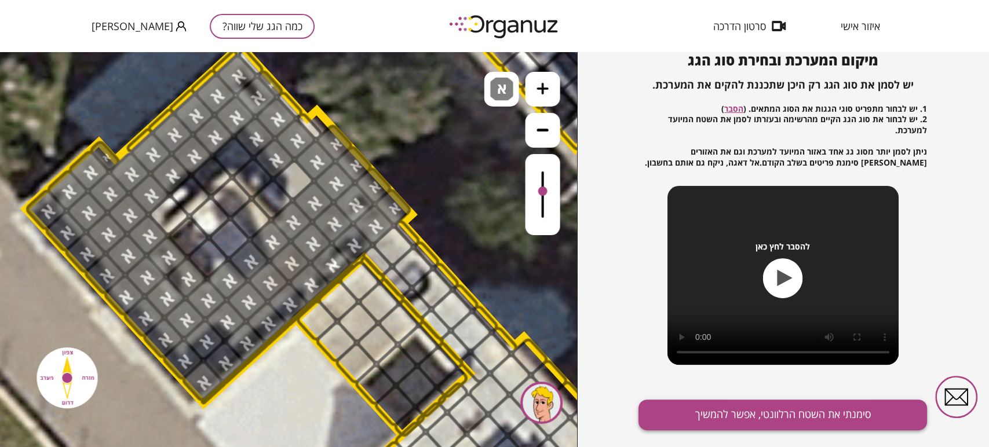
click at [723, 417] on button "סימנתי את השטח הרלוונטי, אפשר להמשיך" at bounding box center [783, 415] width 289 height 31
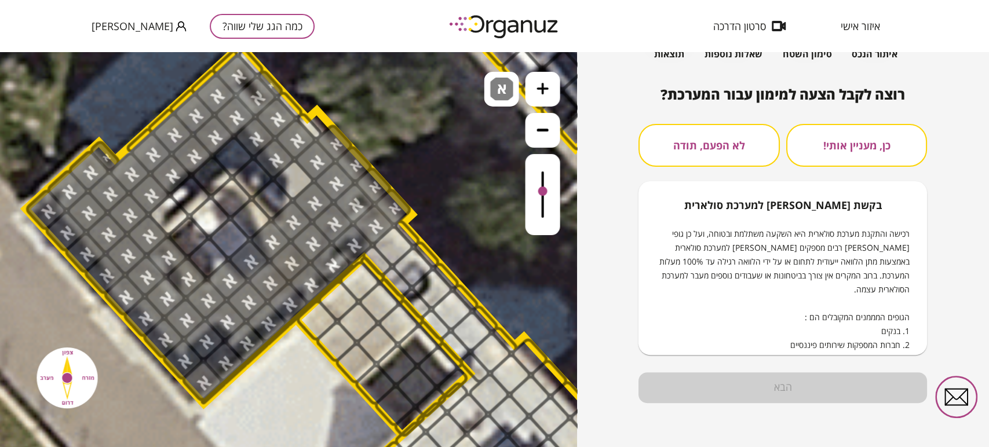
scroll to position [90, 0]
click at [747, 151] on button "לא הפעם, תודה" at bounding box center [709, 146] width 141 height 43
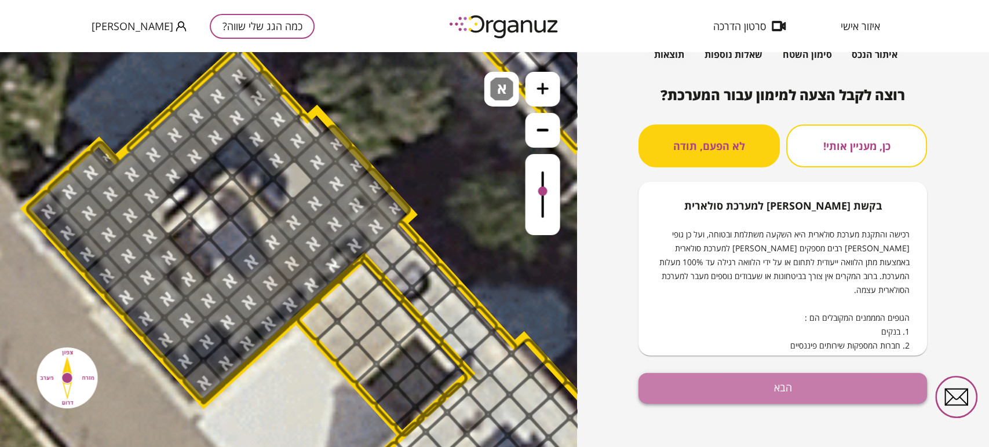
click at [816, 385] on button "הבא" at bounding box center [783, 388] width 289 height 31
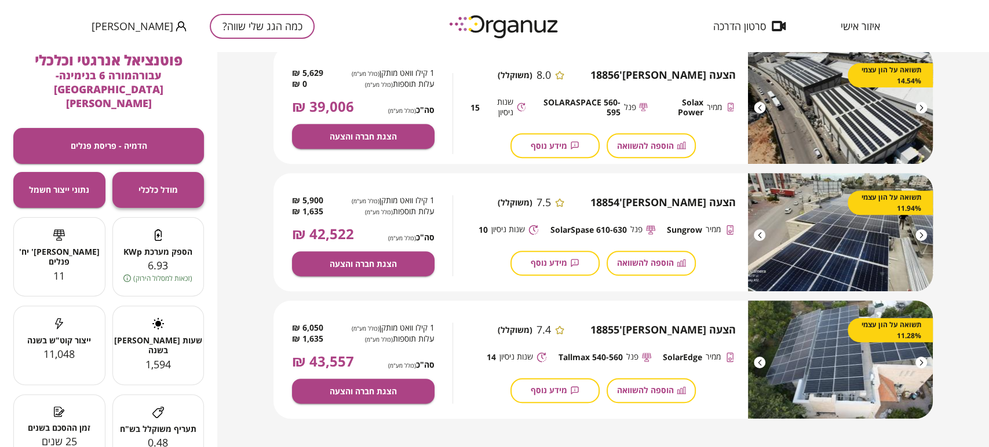
click at [167, 185] on span "מודל כלכלי" at bounding box center [158, 190] width 39 height 10
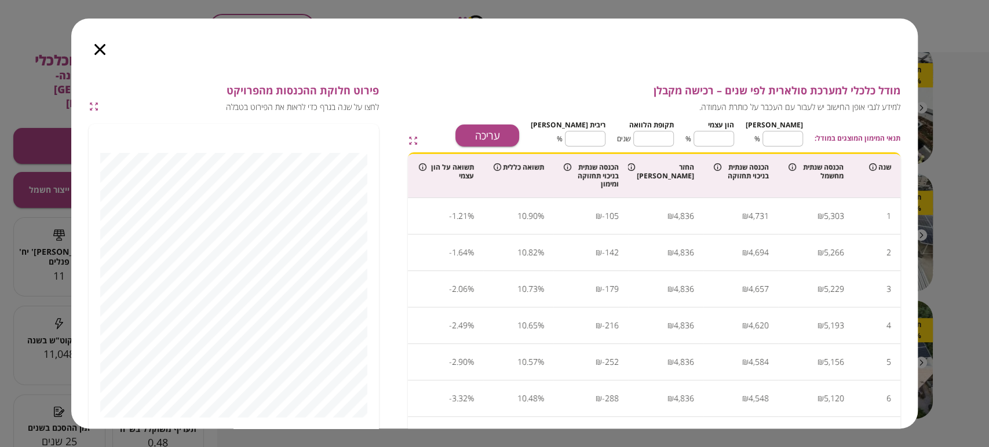
click at [104, 53] on icon "button" at bounding box center [99, 49] width 11 height 11
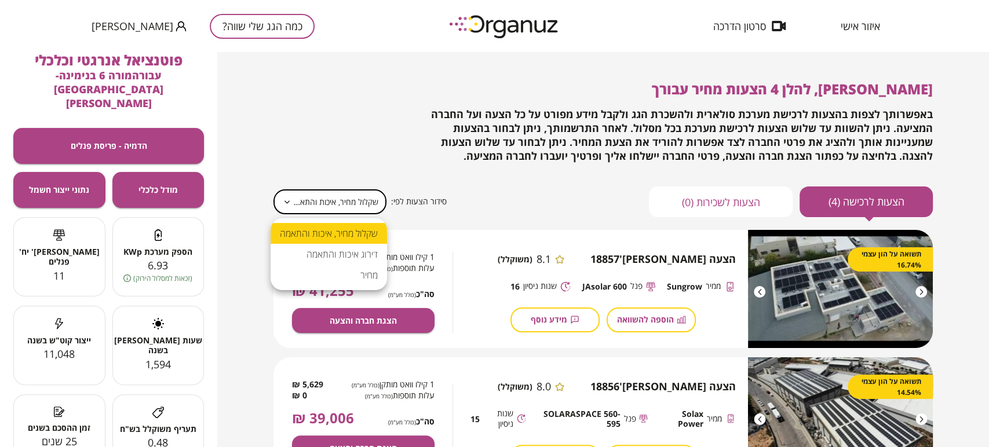
click at [331, 202] on body "**********" at bounding box center [494, 223] width 989 height 447
click at [331, 202] on div at bounding box center [494, 223] width 989 height 447
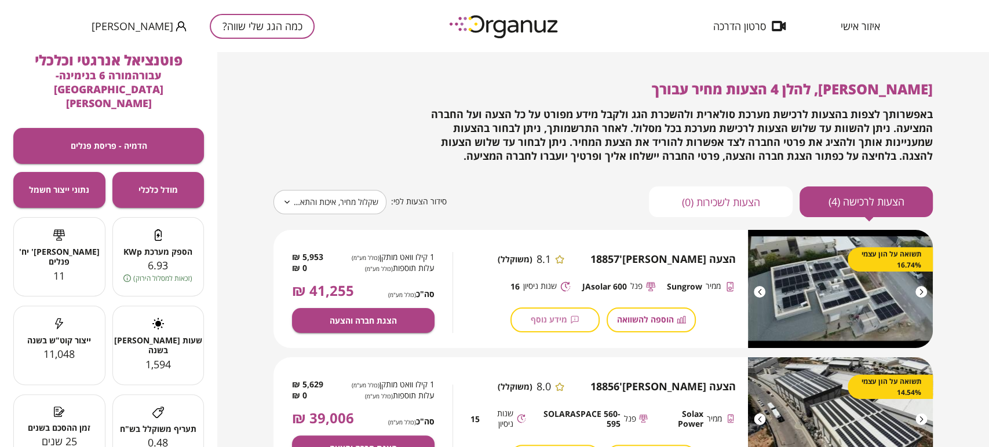
click at [560, 316] on span "מידע נוסף" at bounding box center [549, 320] width 37 height 10
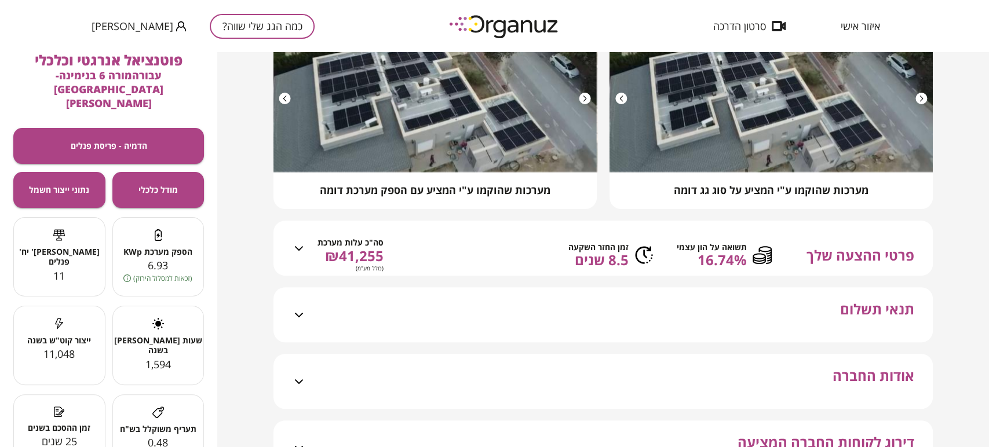
scroll to position [193, 0]
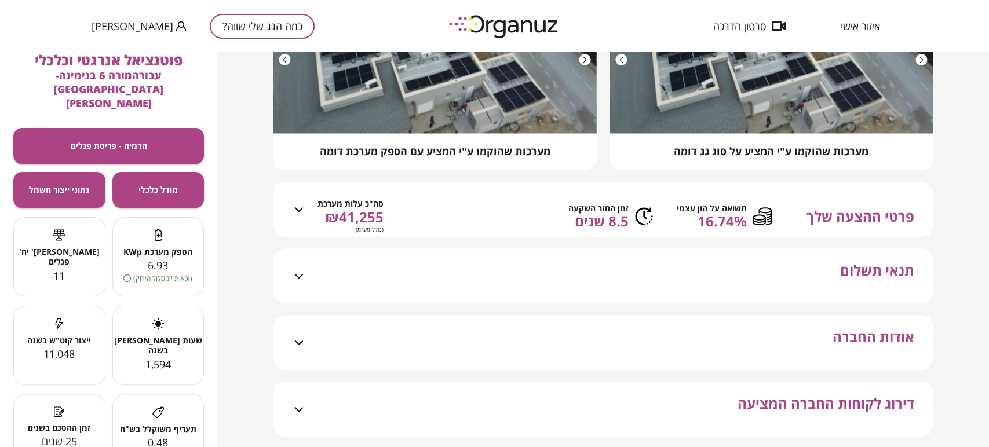
click at [301, 217] on icon at bounding box center [299, 210] width 14 height 14
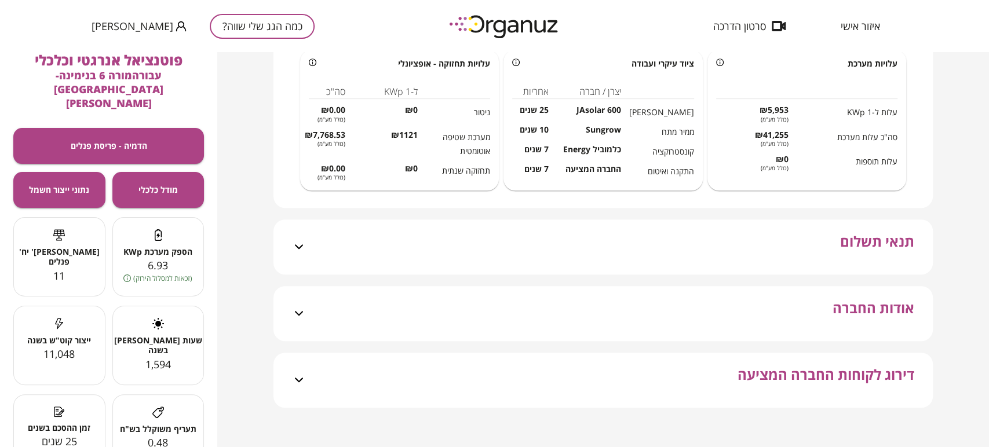
scroll to position [386, 0]
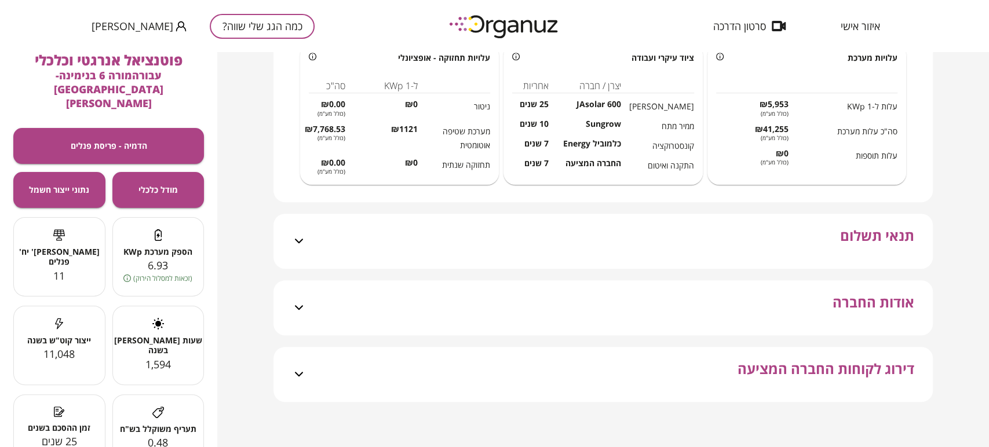
click at [485, 268] on div "תנאי תשלום" at bounding box center [610, 241] width 608 height 55
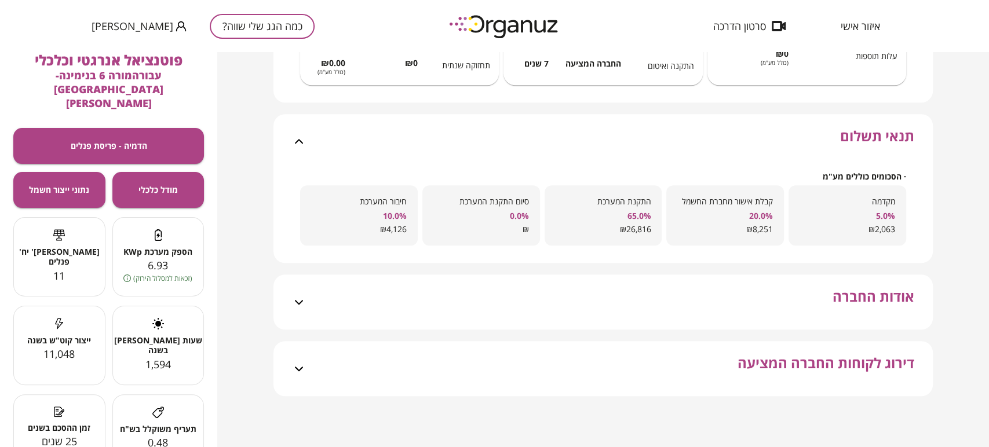
scroll to position [505, 0]
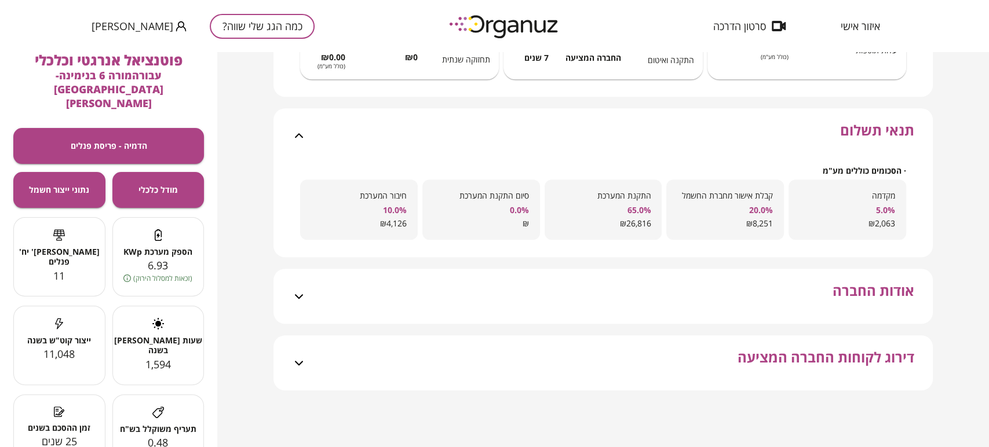
click at [625, 284] on div "אודות החברה" at bounding box center [610, 296] width 608 height 55
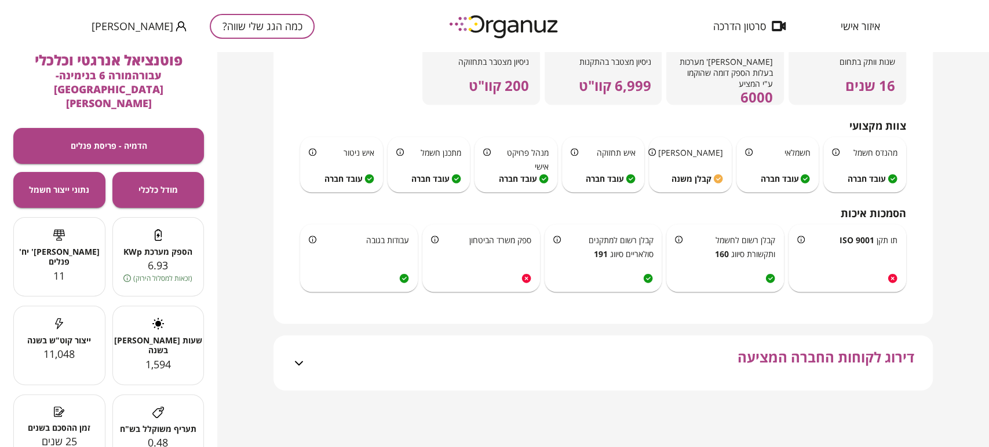
scroll to position [829, 0]
click at [611, 354] on div "דירוג לקוחות החברה המציעה" at bounding box center [610, 363] width 608 height 55
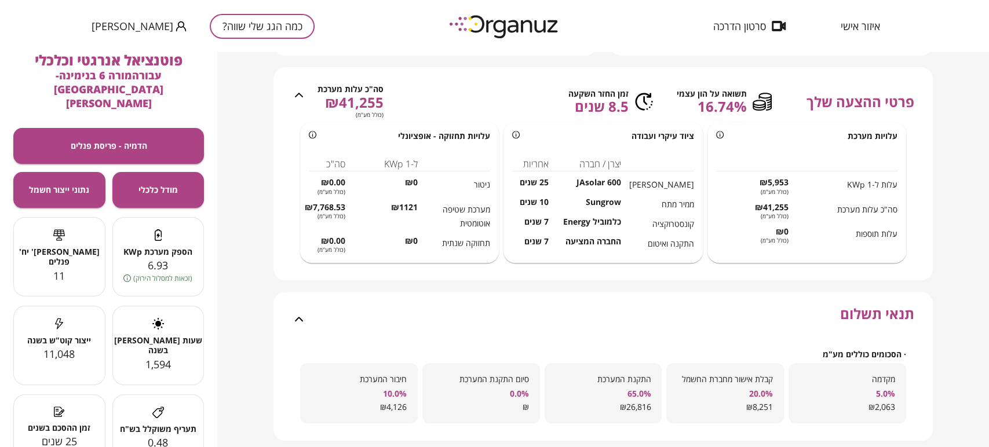
scroll to position [238, 0]
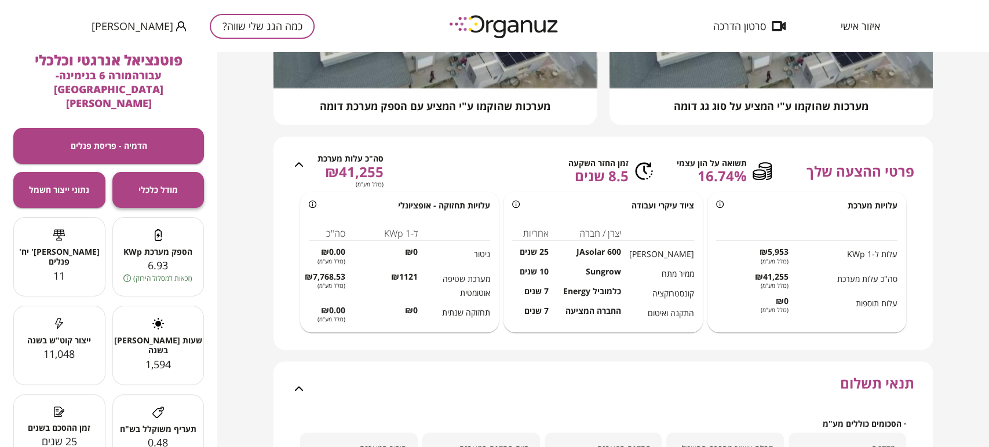
click at [172, 185] on span "מודל כלכלי" at bounding box center [158, 190] width 39 height 10
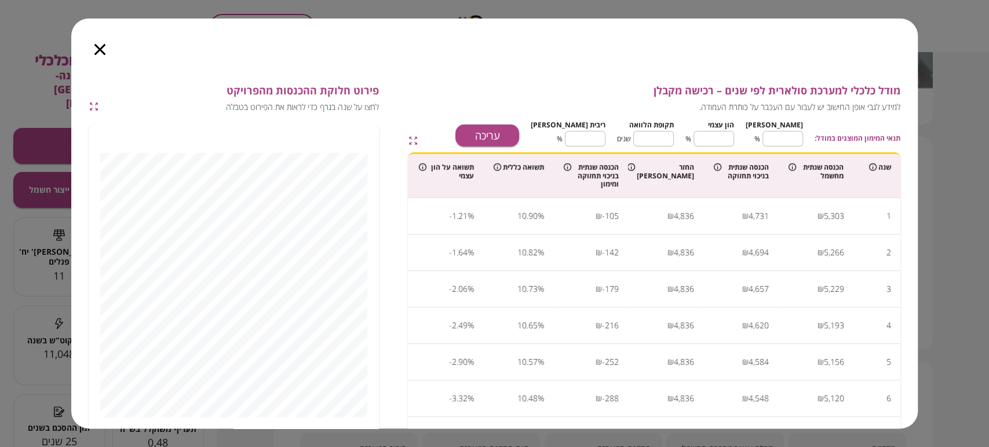
click at [99, 48] on icon "button" at bounding box center [99, 49] width 11 height 11
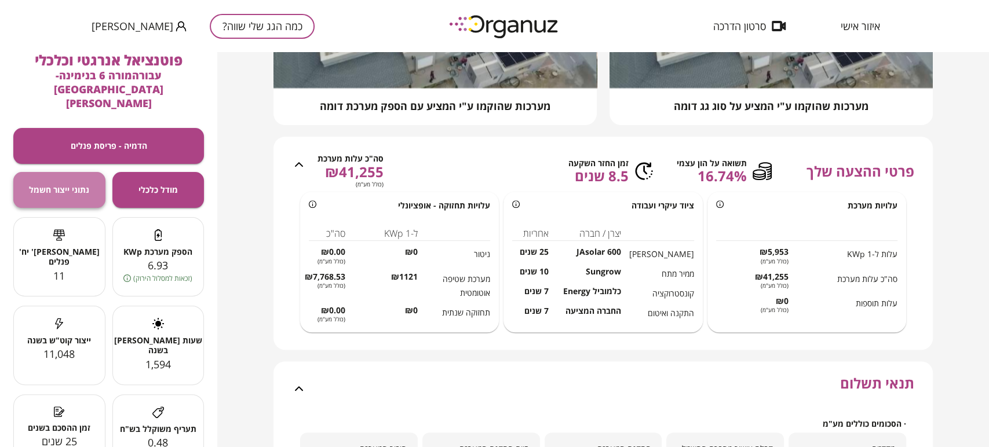
click at [85, 172] on button "נתוני ייצור חשמל" at bounding box center [59, 190] width 92 height 36
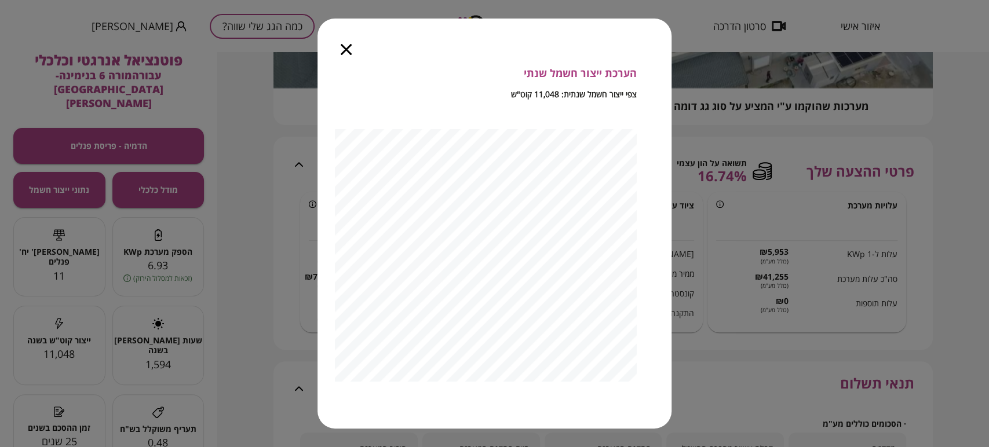
click at [347, 54] on icon "button" at bounding box center [346, 49] width 11 height 11
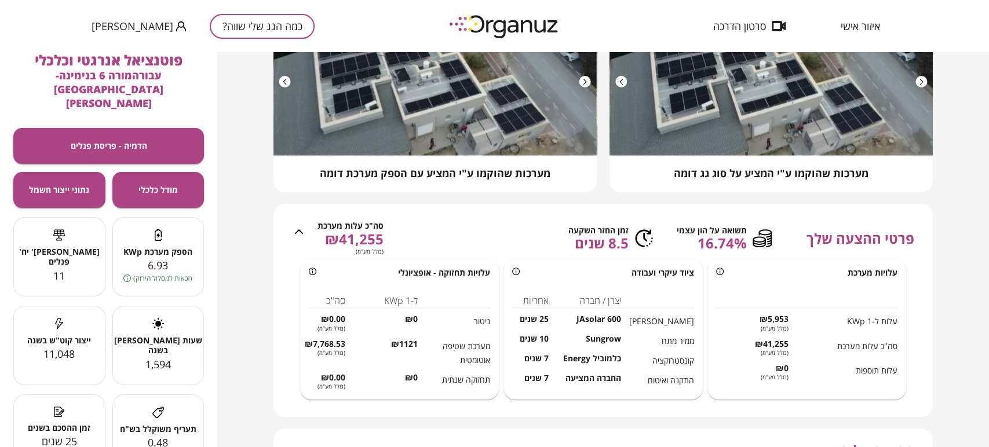
scroll to position [0, 0]
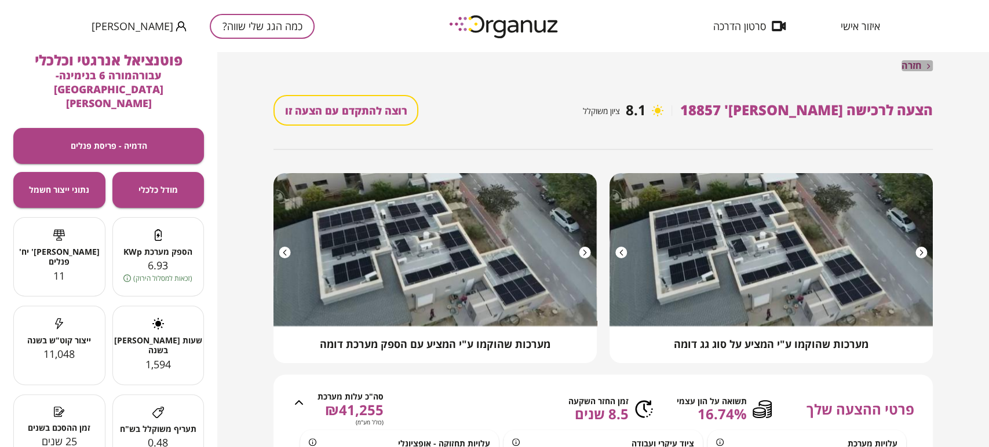
click at [920, 64] on span "חזרה" at bounding box center [912, 65] width 20 height 11
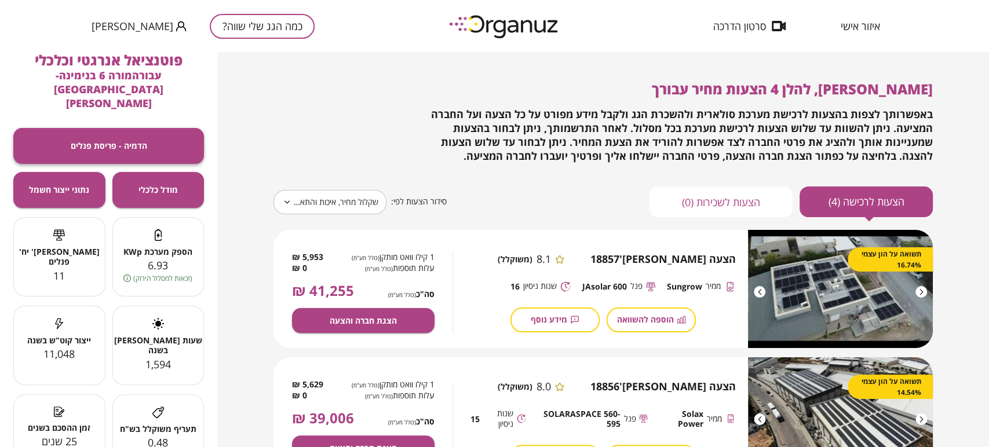
click at [176, 128] on button "הדמיה - פריסת פנלים" at bounding box center [108, 146] width 191 height 36
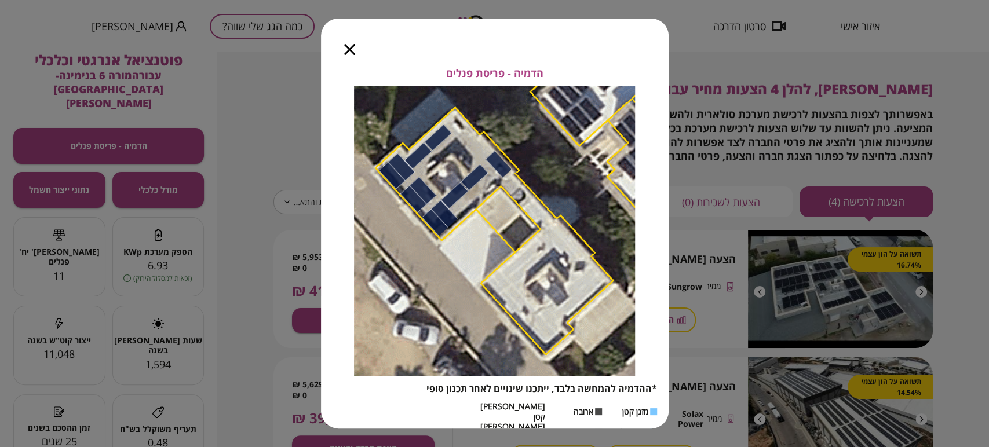
click at [350, 52] on icon "button" at bounding box center [349, 49] width 11 height 11
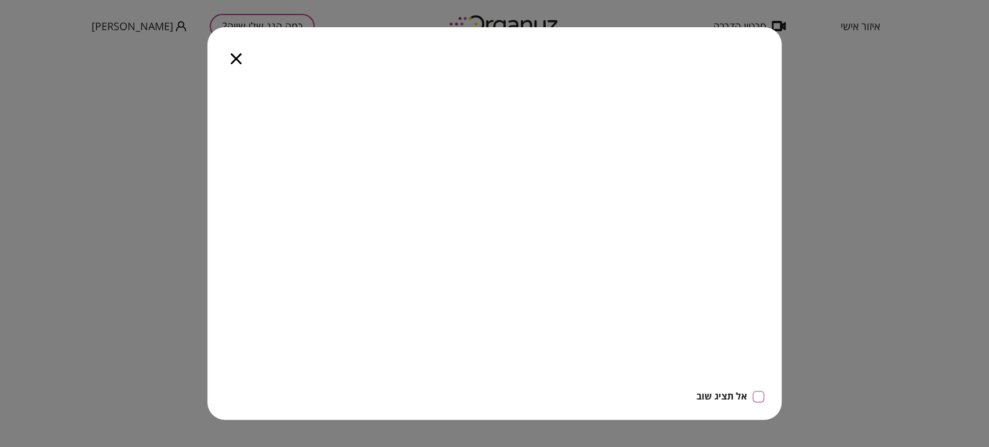
click at [240, 63] on icon "button" at bounding box center [236, 58] width 11 height 11
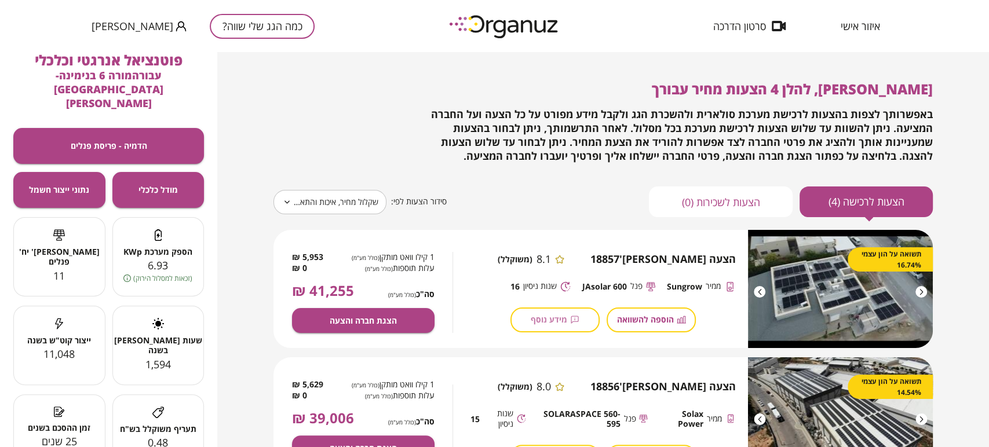
click at [587, 328] on button "מידע נוסף" at bounding box center [555, 320] width 89 height 25
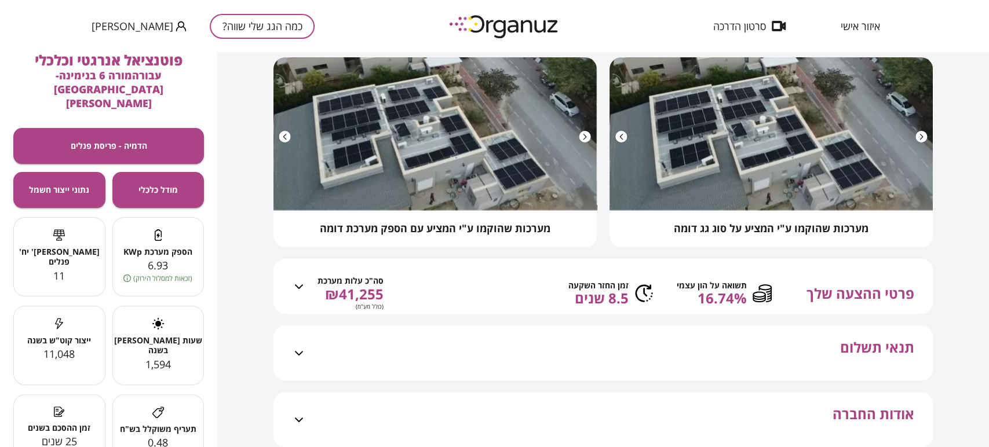
scroll to position [129, 0]
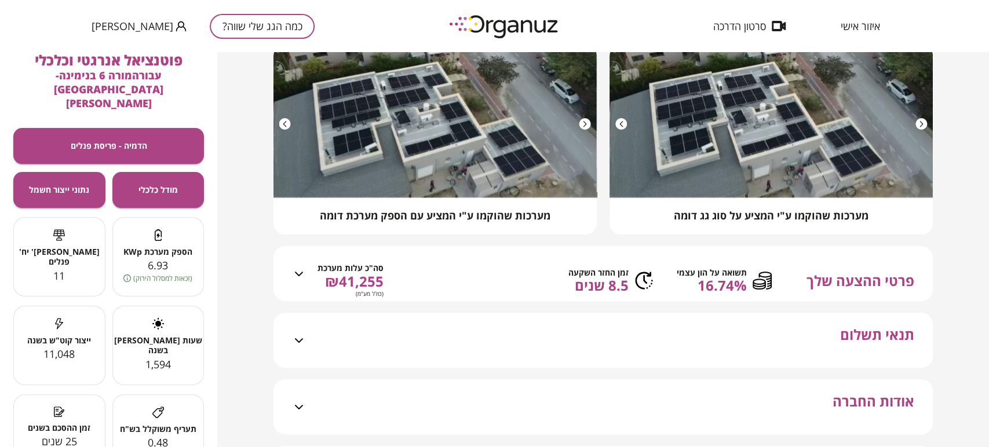
click at [593, 294] on span "8.5 שנים" at bounding box center [599, 286] width 60 height 16
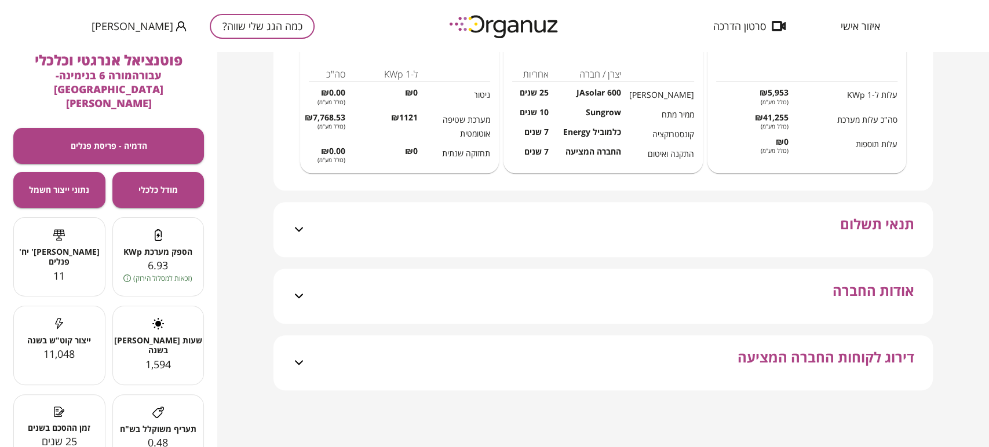
scroll to position [410, 0]
click at [602, 245] on div "תנאי תשלום" at bounding box center [610, 229] width 608 height 55
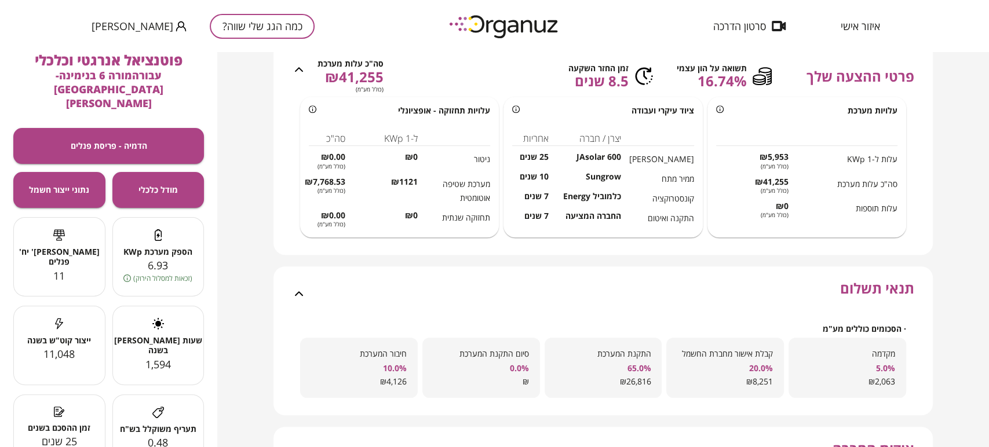
scroll to position [505, 0]
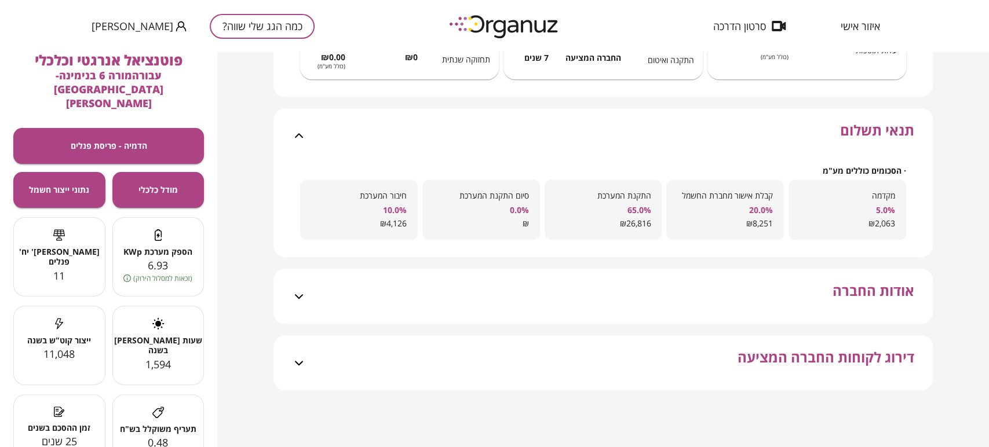
click at [580, 294] on div "אודות החברה" at bounding box center [610, 296] width 608 height 55
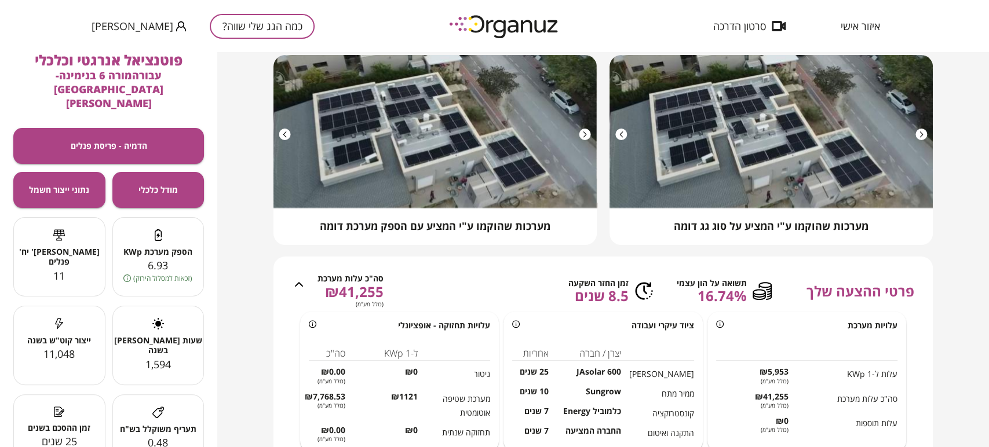
scroll to position [0, 0]
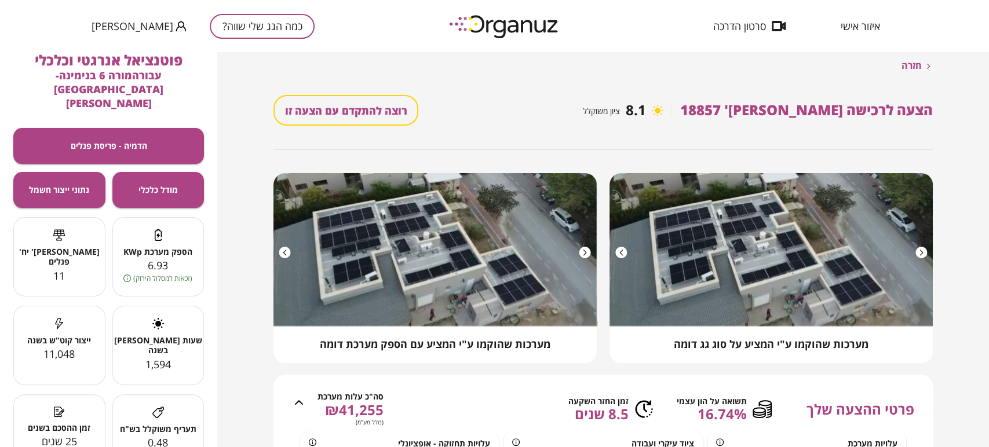
click at [132, 27] on span "[PERSON_NAME]" at bounding box center [133, 26] width 82 height 12
click at [139, 27] on div at bounding box center [494, 223] width 989 height 447
click at [867, 27] on span "איזור אישי" at bounding box center [860, 26] width 39 height 12
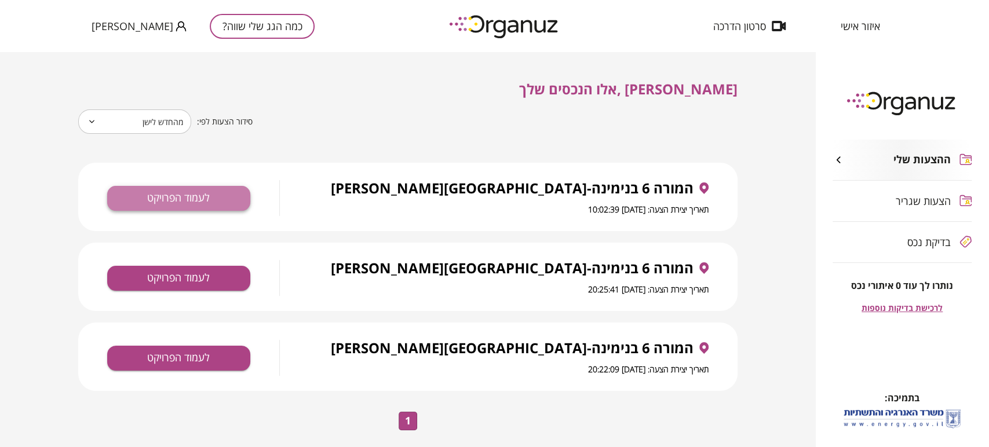
click at [161, 200] on button "לעמוד הפרויקט" at bounding box center [178, 198] width 143 height 25
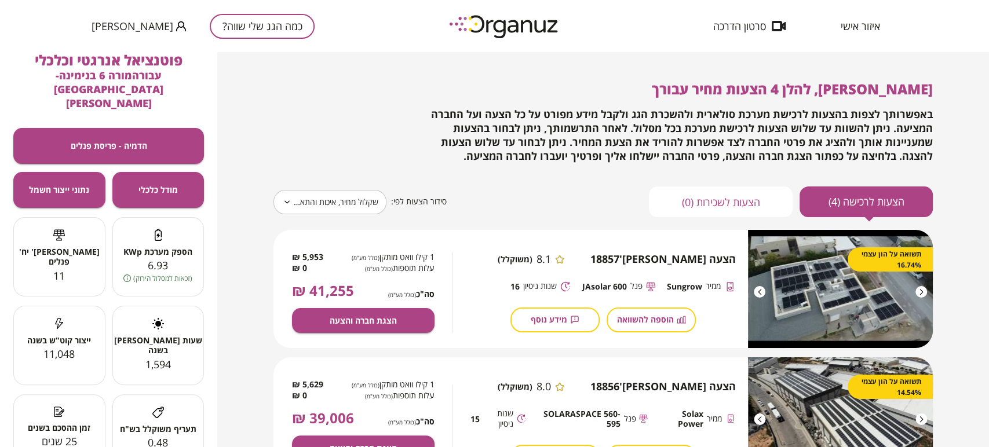
click at [862, 25] on span "איזור אישי" at bounding box center [860, 26] width 39 height 12
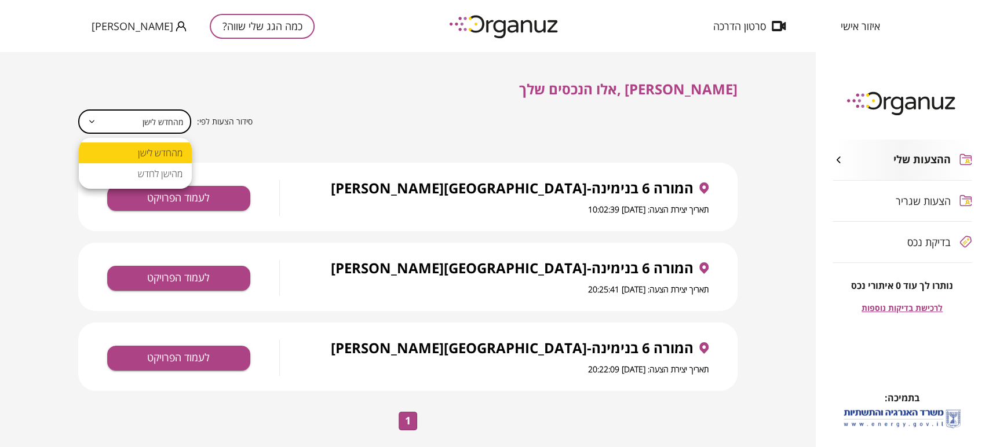
click at [154, 124] on body "איזור אישי סרטון הדרכה כמה הגג שלי שווה? [PERSON_NAME] ההצעות שלי הצעות שגריר ב…" at bounding box center [494, 223] width 989 height 447
click at [271, 96] on div at bounding box center [494, 223] width 989 height 447
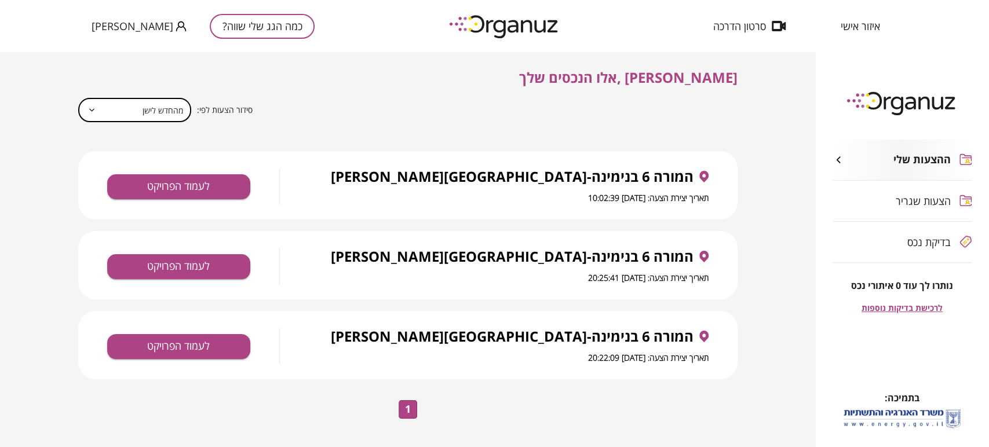
scroll to position [21, 0]
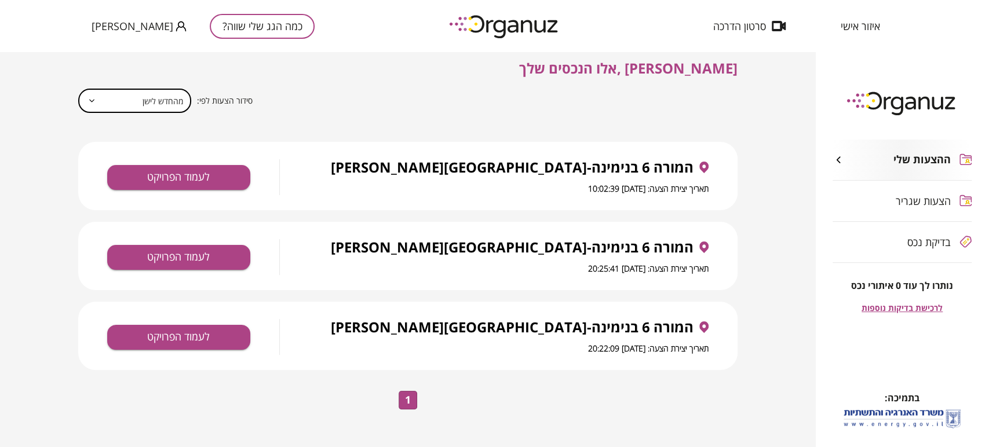
click at [914, 166] on span "ההצעות שלי" at bounding box center [922, 160] width 57 height 13
click at [848, 166] on div "ההצעות שלי" at bounding box center [892, 160] width 118 height 13
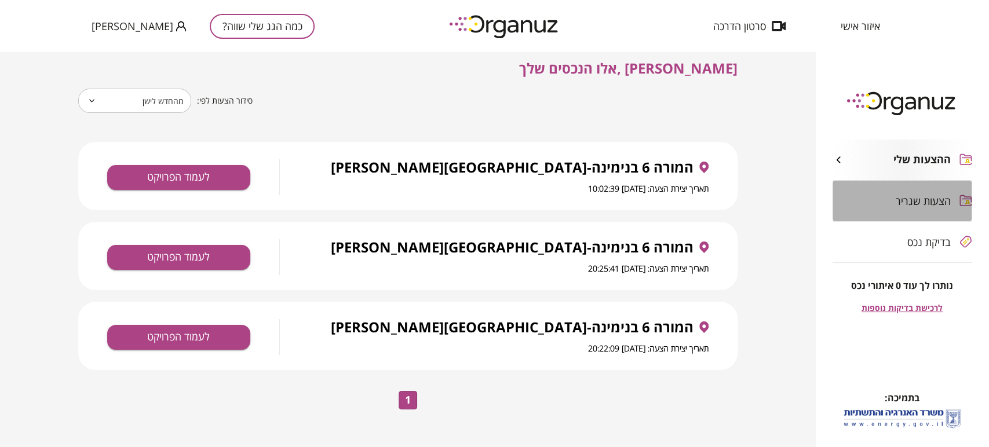
click at [935, 201] on span "הצעות שגריר" at bounding box center [923, 201] width 55 height 12
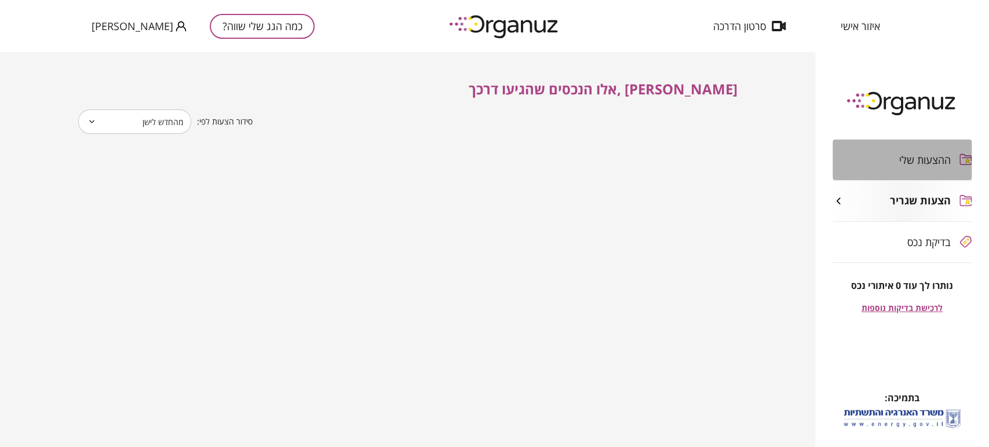
click at [910, 157] on span "ההצעות שלי" at bounding box center [925, 160] width 52 height 12
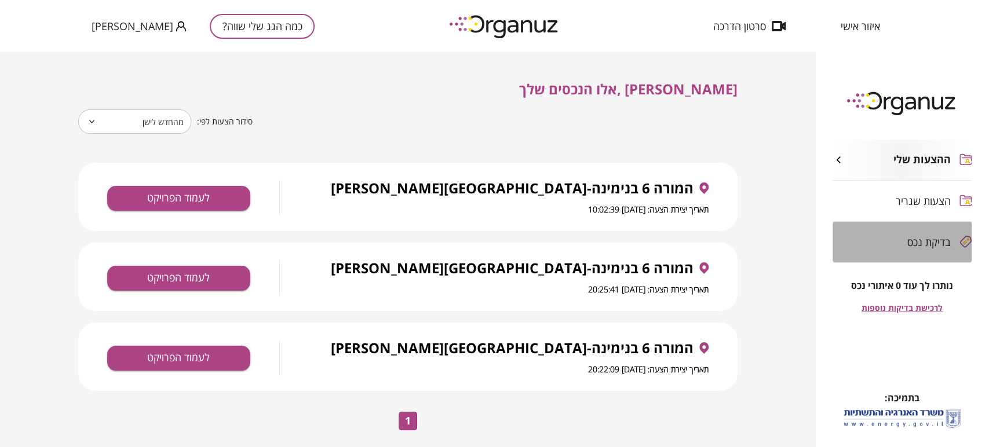
click at [920, 244] on span "בדיקת נכס" at bounding box center [929, 242] width 43 height 12
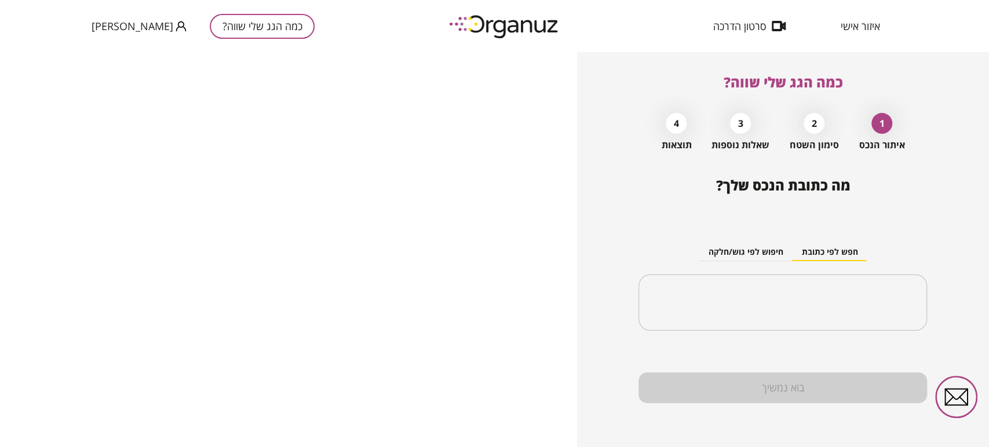
click at [318, 19] on div "איזור אישי סרטון הדרכה כמה הגג שלי שווה? [PERSON_NAME]" at bounding box center [494, 26] width 989 height 52
click at [607, 17] on div "איזור אישי סרטון הדרכה כמה הגג שלי שווה? [PERSON_NAME]" at bounding box center [494, 26] width 989 height 52
click at [912, 21] on div "איזור אישי סרטון הדרכה כמה הגג שלי שווה? [PERSON_NAME]" at bounding box center [494, 26] width 989 height 52
click at [863, 26] on span "איזור אישי" at bounding box center [860, 26] width 39 height 12
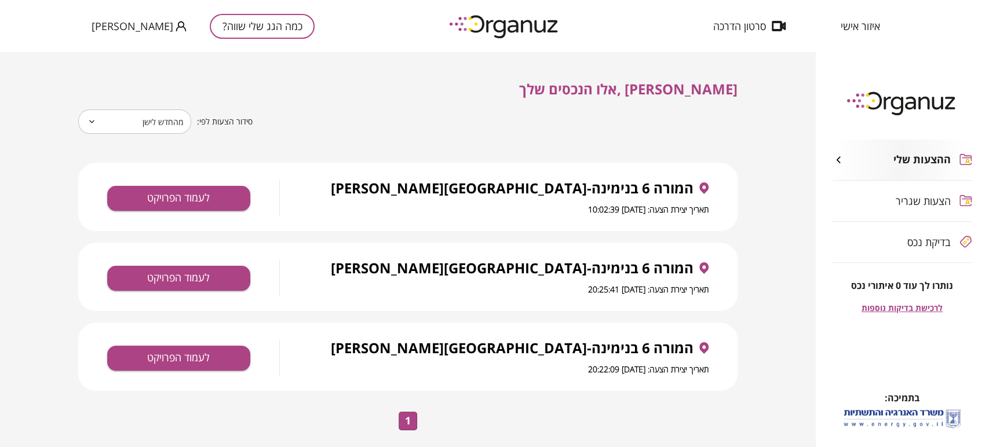
click at [124, 122] on body "איזור אישי סרטון הדרכה כמה הגג שלי שווה? [PERSON_NAME] ההצעות שלי הצעות שגריר ב…" at bounding box center [494, 223] width 989 height 447
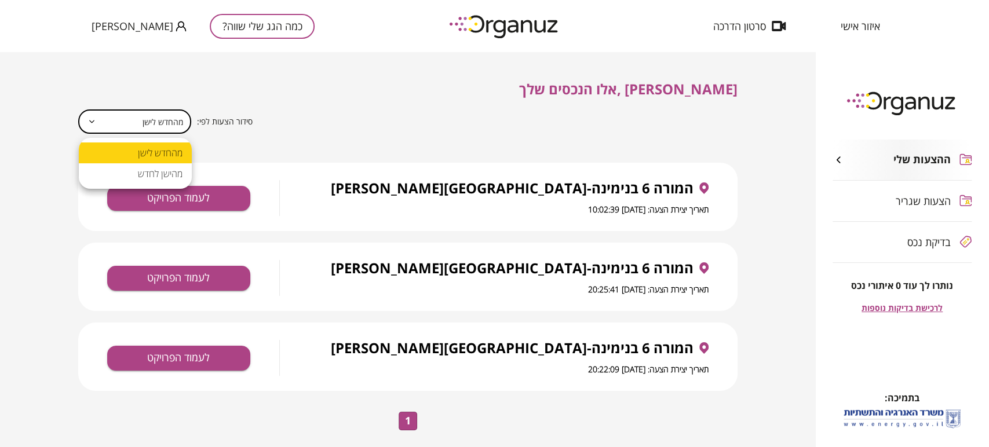
click at [156, 175] on li "מהישן לחדש" at bounding box center [135, 173] width 113 height 21
type input "*"
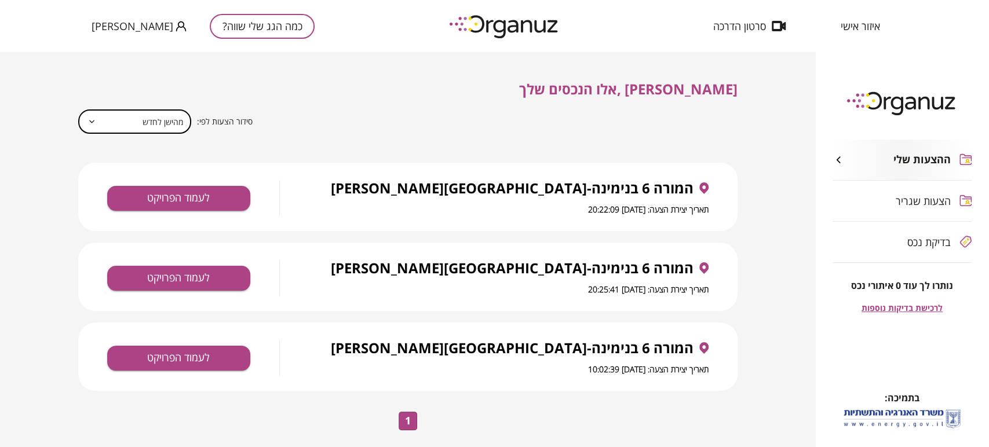
click at [315, 85] on div "[PERSON_NAME] ,אלו הנכסים שלך סידור הצעות לפי: מהישן לחדש * ​ המורה 6 בנימינה-[…" at bounding box center [407, 260] width 659 height 359
click at [768, 338] on div "[PERSON_NAME] ,אלו הנכסים שלך סידור הצעות לפי: מהישן לחדש * ​ המורה 6 בנימינה-[…" at bounding box center [407, 260] width 721 height 359
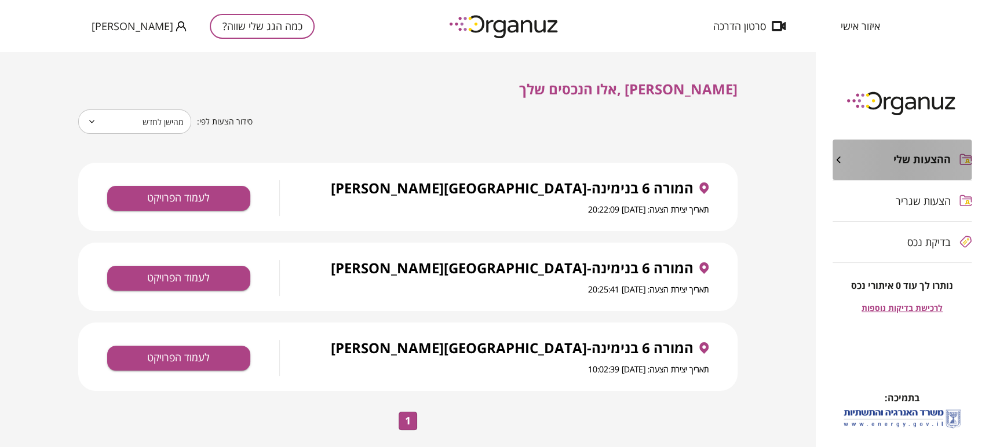
click at [852, 163] on div "ההצעות שלי" at bounding box center [892, 160] width 118 height 13
click at [843, 163] on icon "button" at bounding box center [839, 160] width 12 height 12
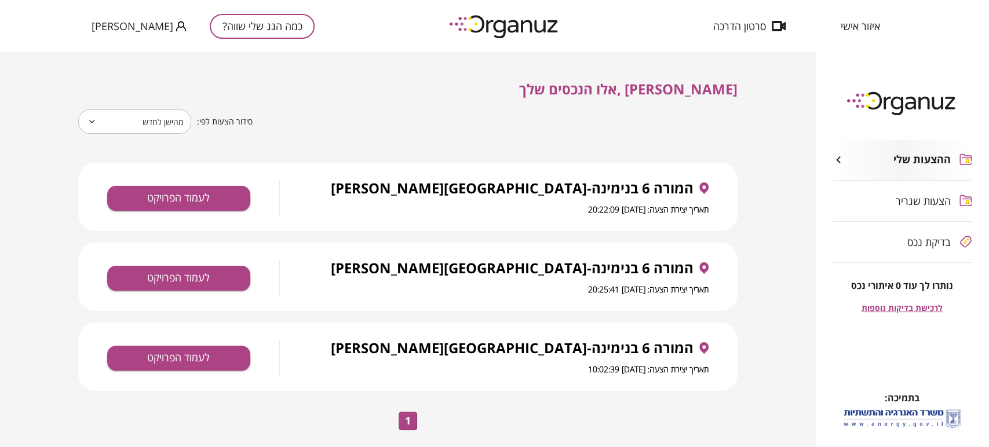
click at [843, 163] on icon "button" at bounding box center [839, 160] width 12 height 12
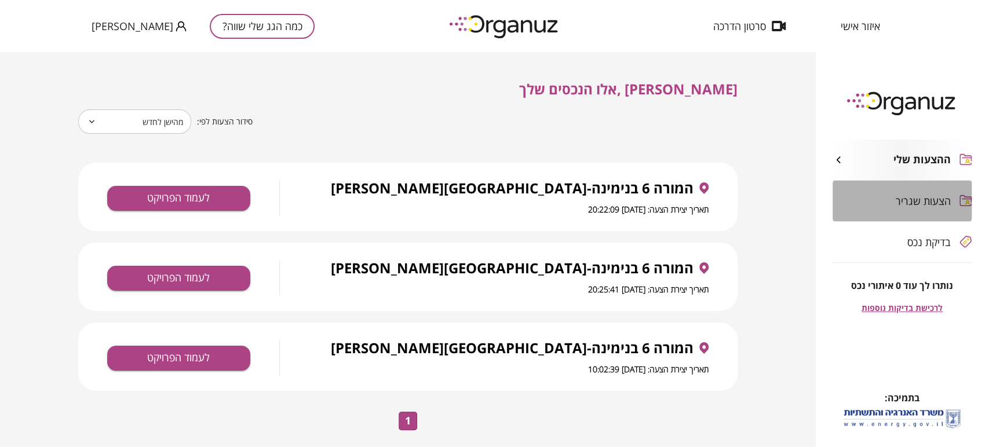
click at [946, 200] on span "הצעות שגריר" at bounding box center [923, 201] width 55 height 12
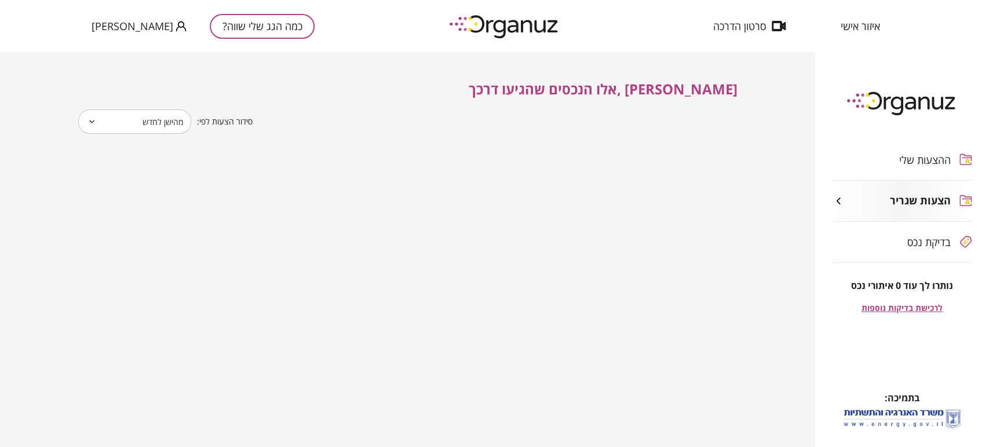
click at [922, 242] on span "בדיקת נכס" at bounding box center [929, 242] width 43 height 12
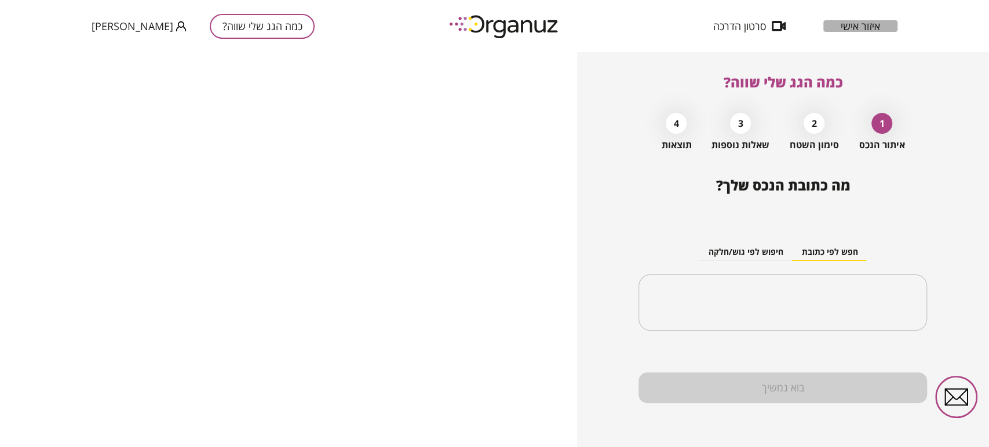
click at [870, 25] on span "איזור אישי" at bounding box center [860, 26] width 39 height 12
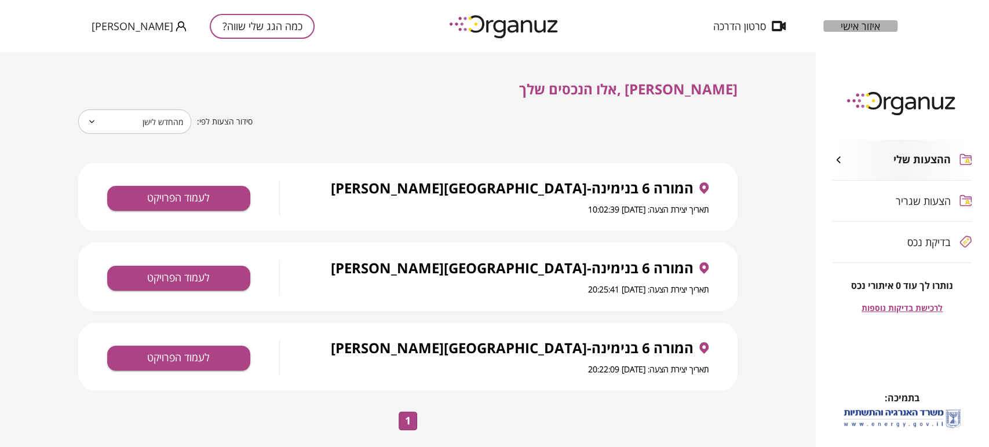
click at [859, 24] on span "איזור אישי" at bounding box center [860, 26] width 39 height 12
click at [858, 28] on span "איזור אישי" at bounding box center [860, 26] width 39 height 12
click at [512, 21] on img at bounding box center [504, 26] width 127 height 32
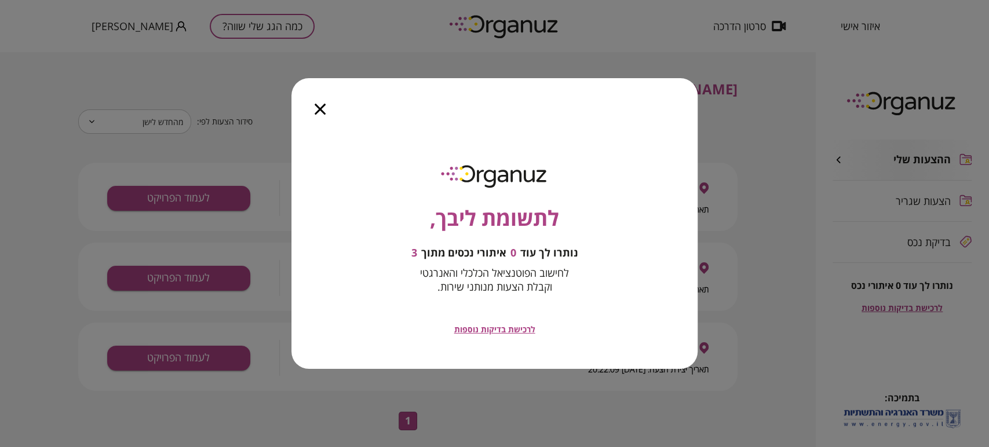
click at [318, 108] on icon "button" at bounding box center [320, 109] width 11 height 11
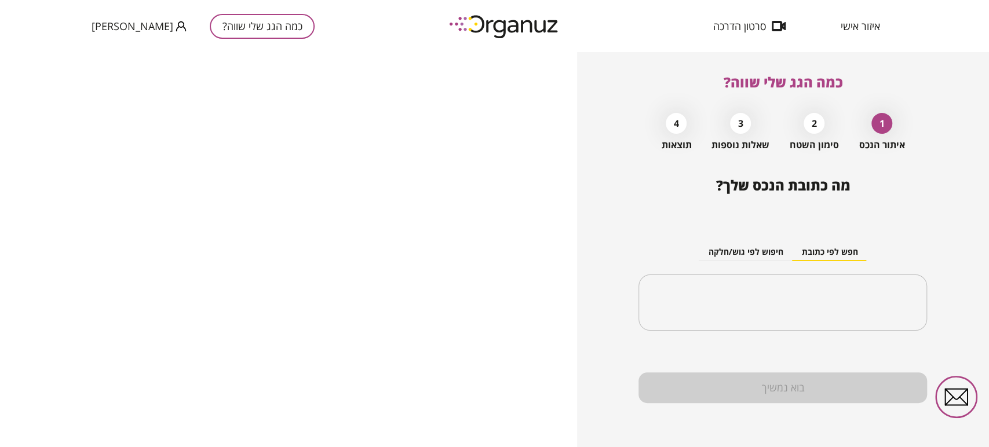
click at [750, 247] on button "חיפוש לפי גוש/חלקה" at bounding box center [745, 252] width 93 height 17
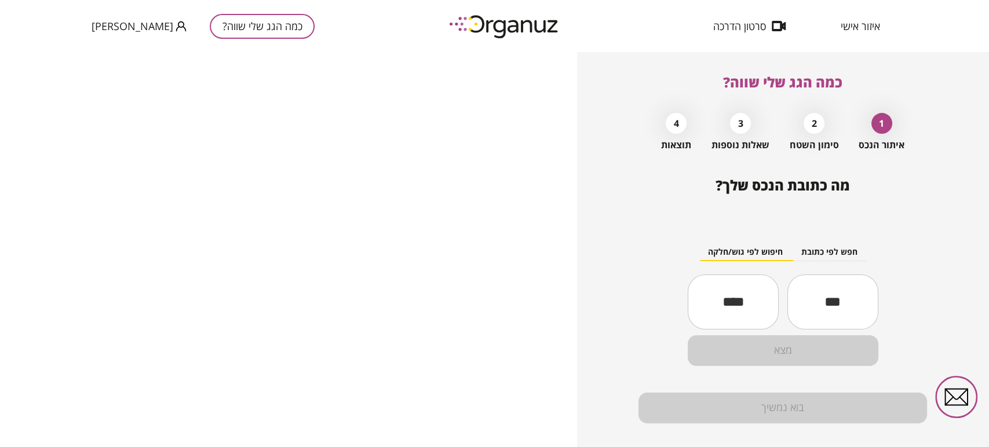
click at [642, 30] on div "איזור אישי סרטון הדרכה כמה הגג שלי שווה? [PERSON_NAME]" at bounding box center [494, 26] width 989 height 52
click at [862, 21] on span "איזור אישי" at bounding box center [860, 26] width 39 height 12
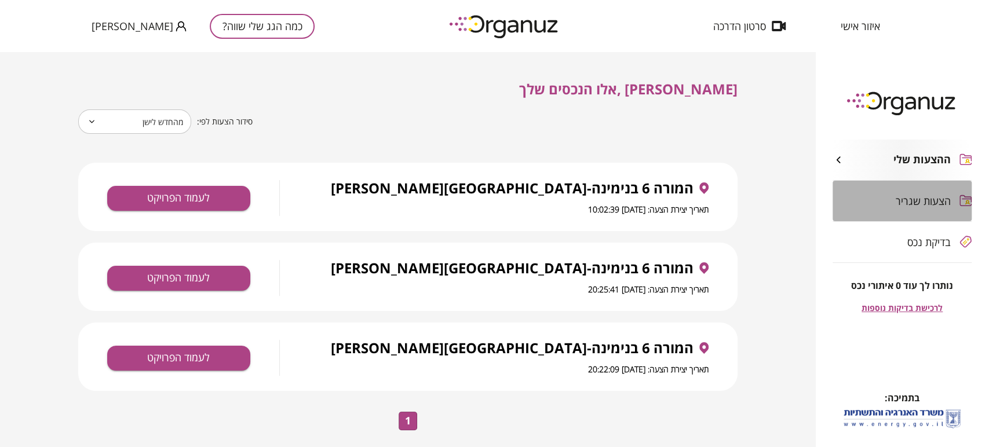
click at [937, 200] on span "הצעות שגריר" at bounding box center [923, 201] width 55 height 12
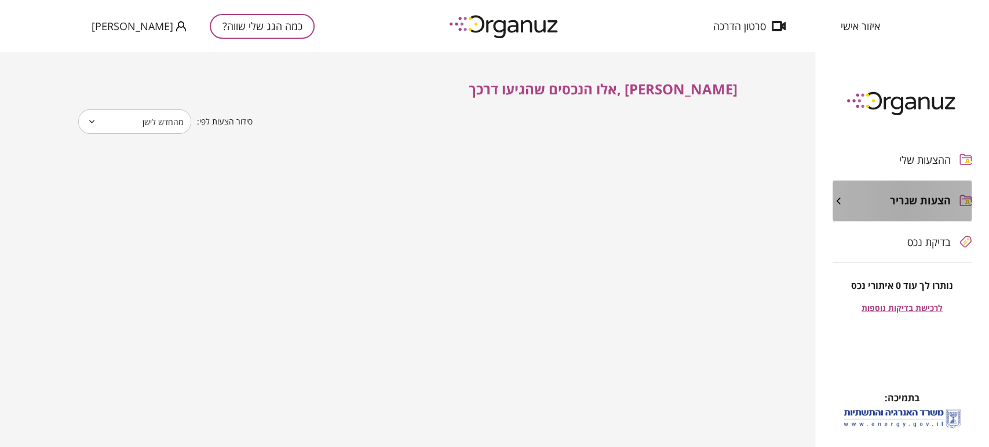
click at [839, 203] on icon "button" at bounding box center [839, 201] width 4 height 7
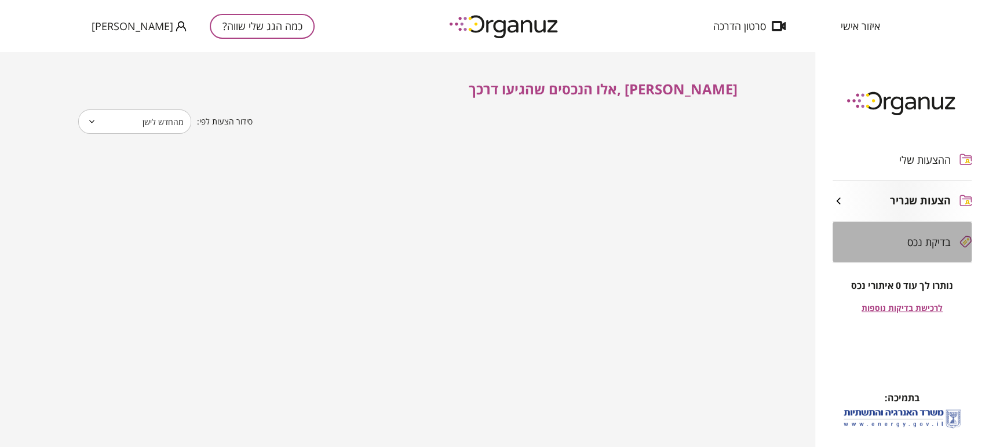
click at [895, 242] on div "בדיקת נכס" at bounding box center [892, 242] width 118 height 12
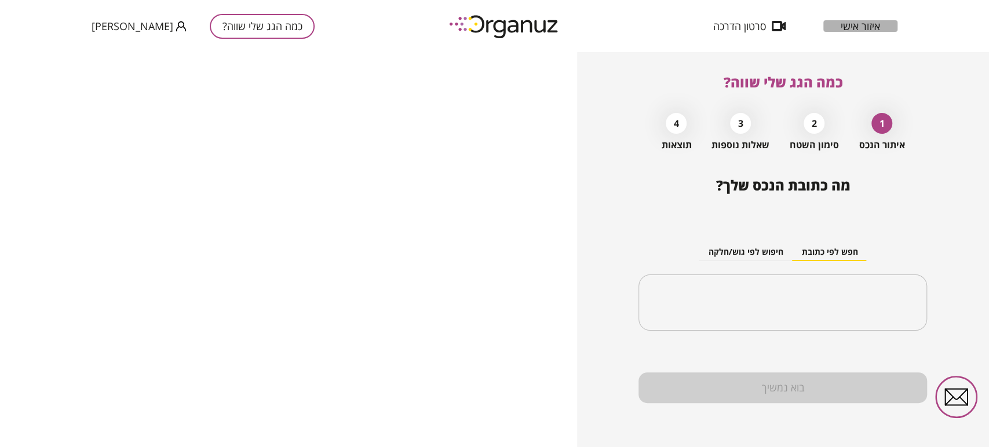
click at [881, 24] on div "איזור אישי" at bounding box center [860, 26] width 74 height 12
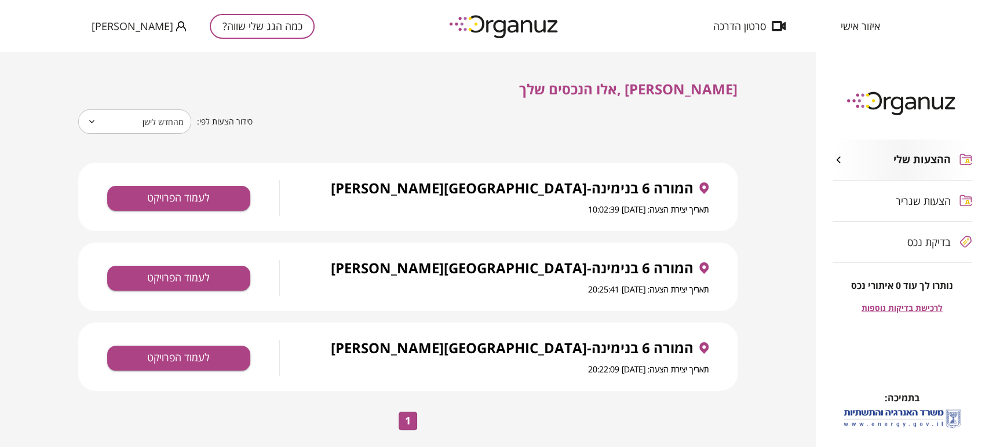
click at [944, 199] on span "הצעות שגריר" at bounding box center [923, 201] width 55 height 12
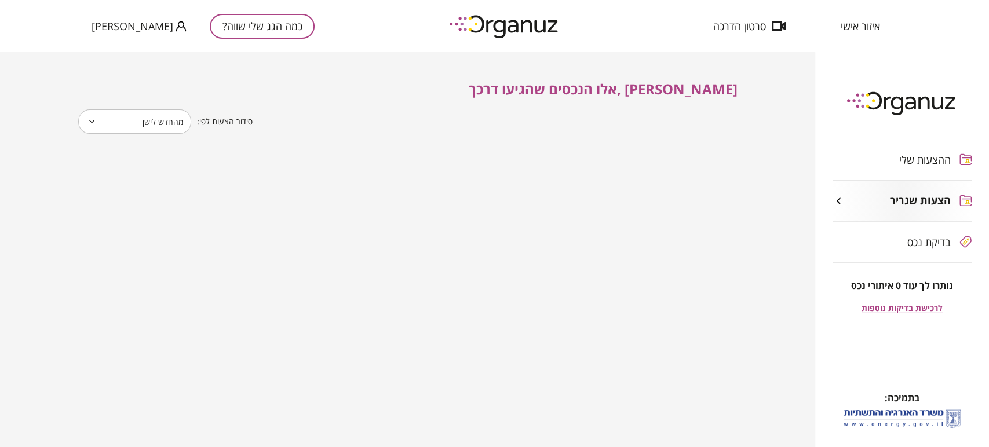
click at [940, 250] on div "בדיקת נכס" at bounding box center [902, 242] width 139 height 41
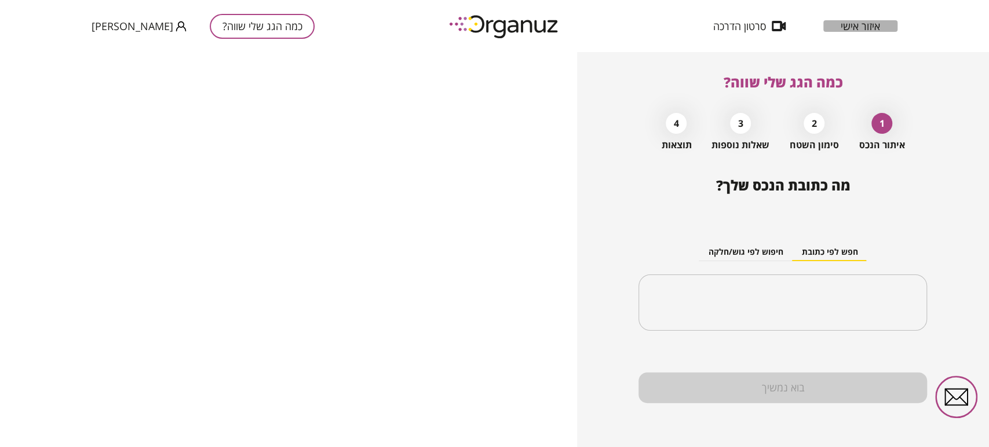
click at [861, 22] on span "איזור אישי" at bounding box center [860, 26] width 39 height 12
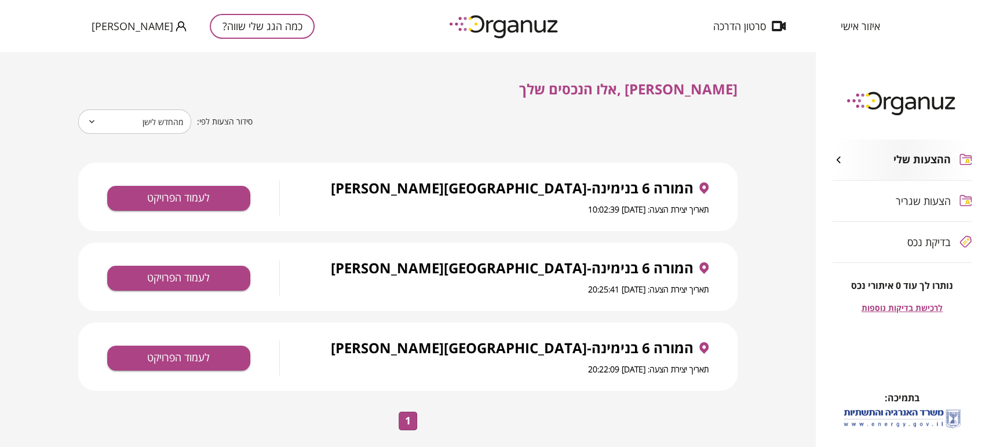
click at [781, 233] on div "[PERSON_NAME] ,אלו הנכסים שלך סידור הצעות לפי: מהחדש לישן * ​ המורה 6 בנימינה-[…" at bounding box center [407, 249] width 815 height 395
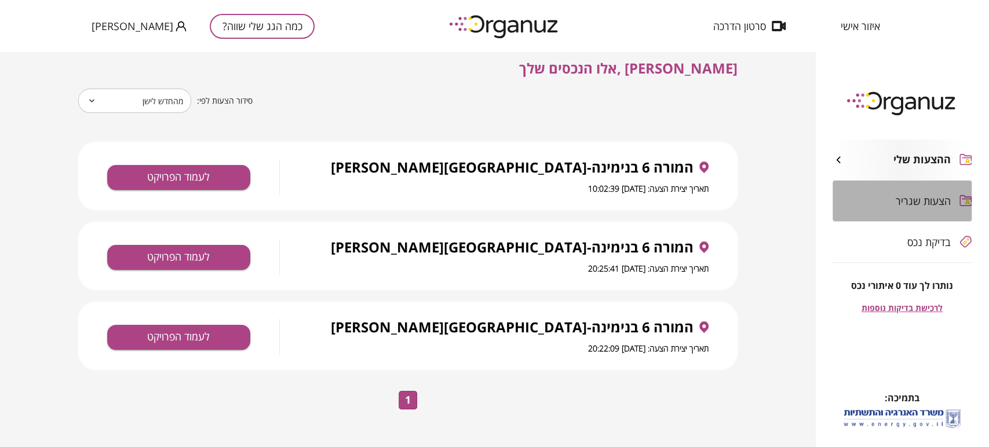
click at [886, 207] on div "הצעות שגריר" at bounding box center [902, 201] width 139 height 41
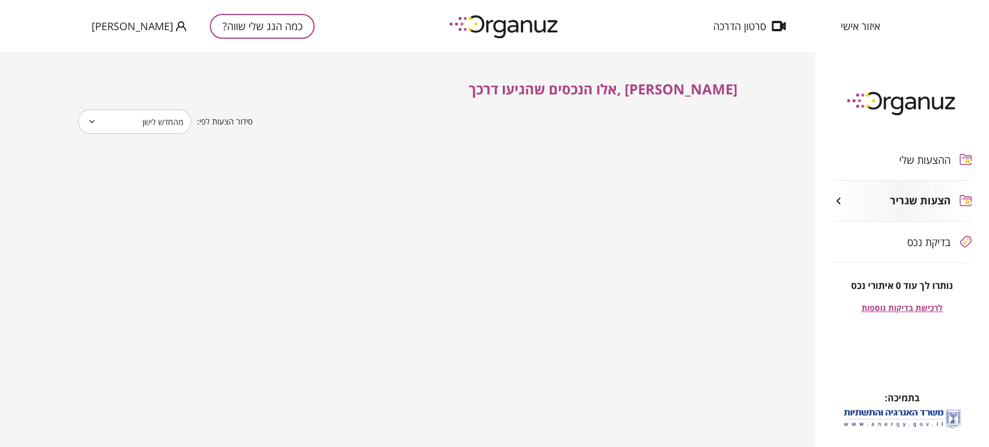
click at [901, 239] on div "בדיקת נכס" at bounding box center [892, 242] width 118 height 12
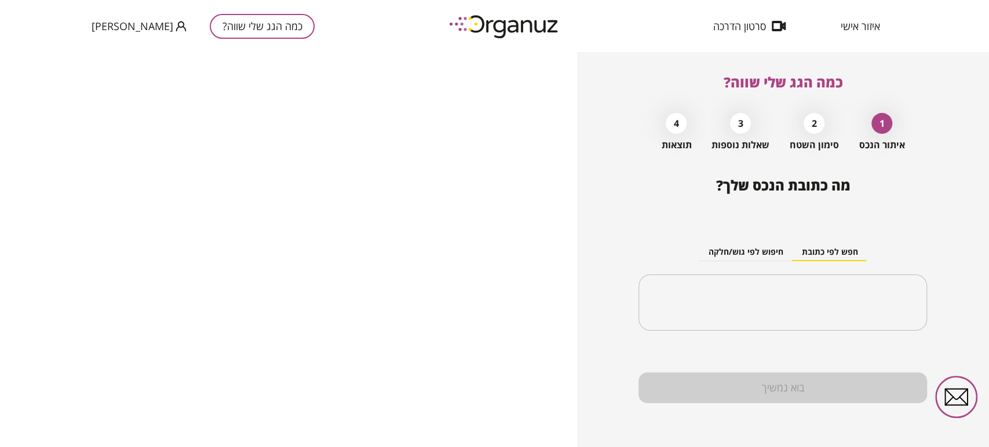
click at [814, 126] on div "2" at bounding box center [814, 123] width 21 height 21
click at [739, 131] on div "3" at bounding box center [740, 123] width 21 height 21
click at [686, 130] on div "4 תוצאות" at bounding box center [676, 128] width 30 height 43
